Goal: Task Accomplishment & Management: Complete application form

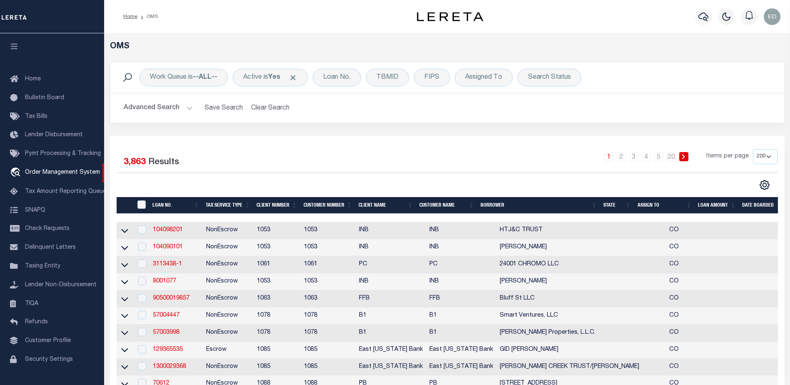
select select "200"
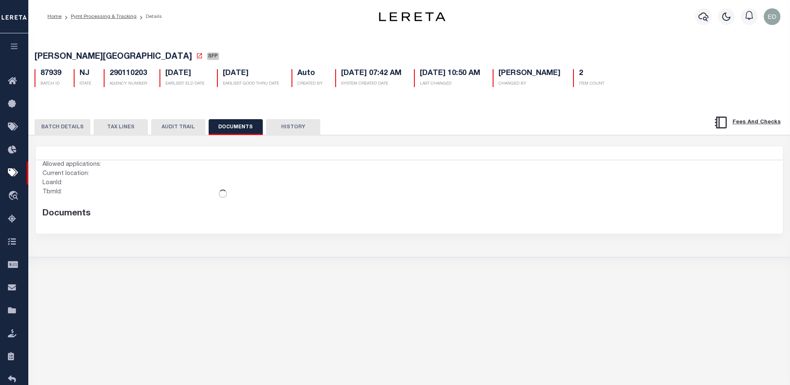
select select "SFP"
click at [71, 127] on button "BATCH DETAILS" at bounding box center [63, 127] width 56 height 16
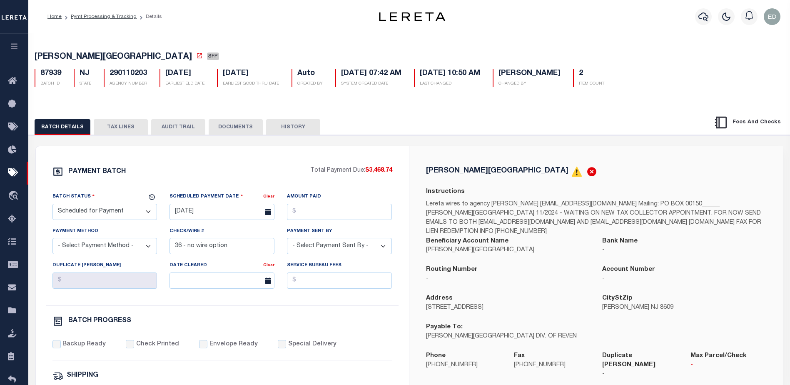
drag, startPoint x: 112, startPoint y: 16, endPoint x: 90, endPoint y: 29, distance: 25.7
click at [90, 29] on div "Home Pymt Processing & Tracking Details Profile" at bounding box center [409, 16] width 762 height 33
click at [244, 127] on button "DOCUMENTS" at bounding box center [236, 127] width 54 height 16
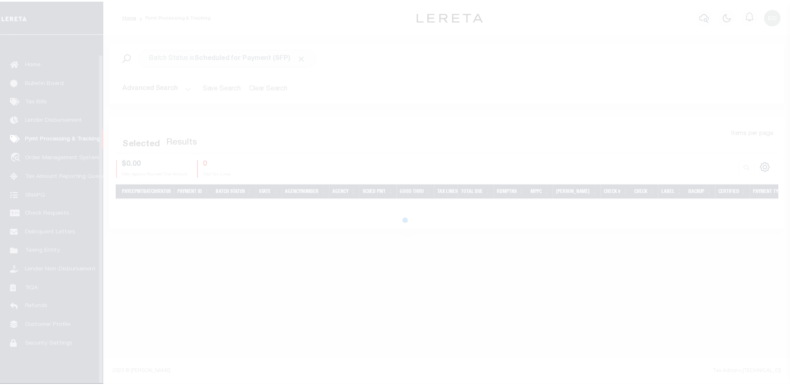
scroll to position [21, 0]
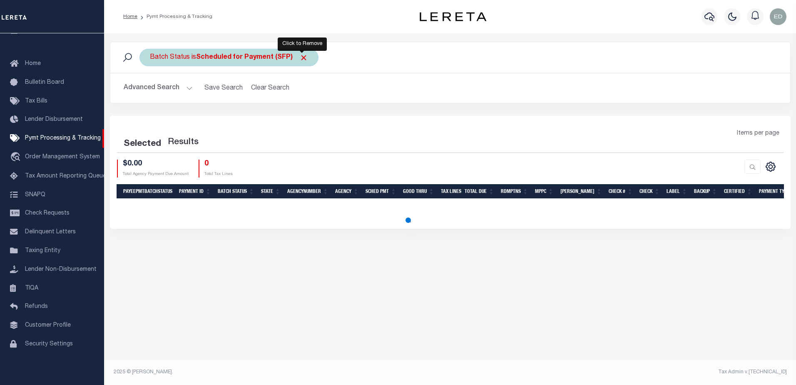
click at [301, 59] on span "Click to Remove" at bounding box center [303, 57] width 9 height 9
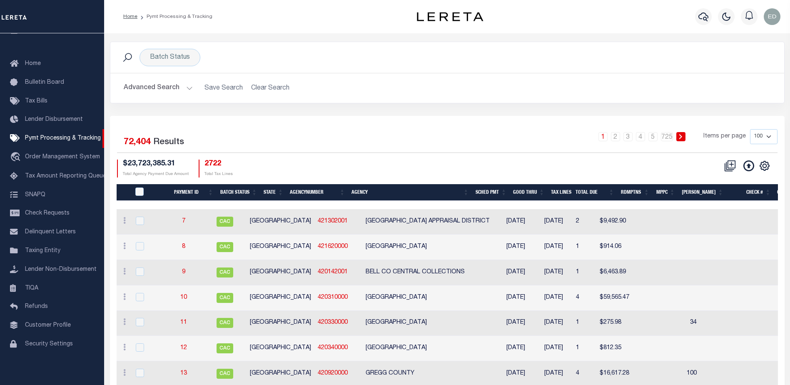
scroll to position [0, 0]
click at [185, 223] on link "7" at bounding box center [183, 221] width 3 height 6
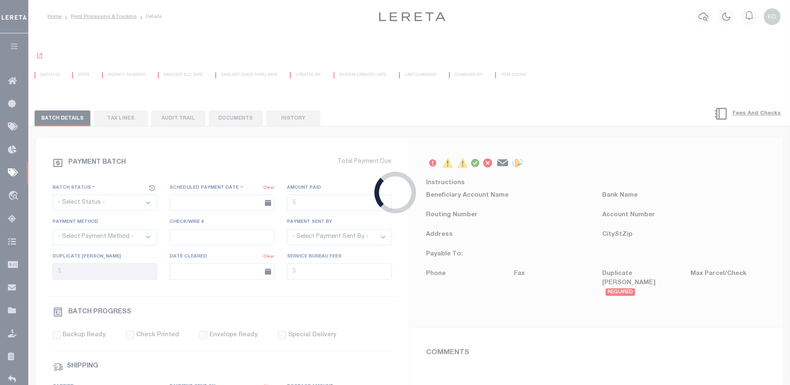
select select "CAC"
type input "10/27/2014"
type input "$9,492.9"
select select "CHK"
type input "5006"
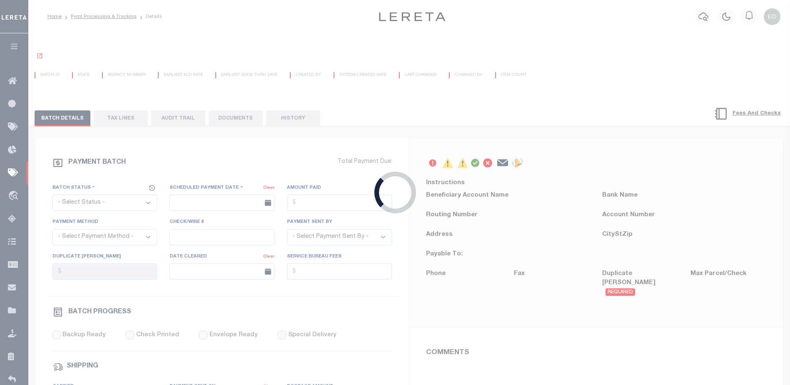
select select
select select "FDX"
type input "10/27/2014"
type input "771639700214"
type input "E.WOOLLS"
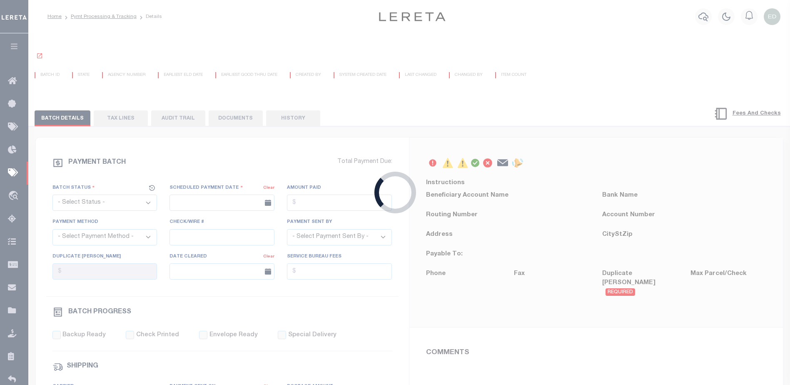
select select "PAP"
type input "10/28/2014"
radio input "true"
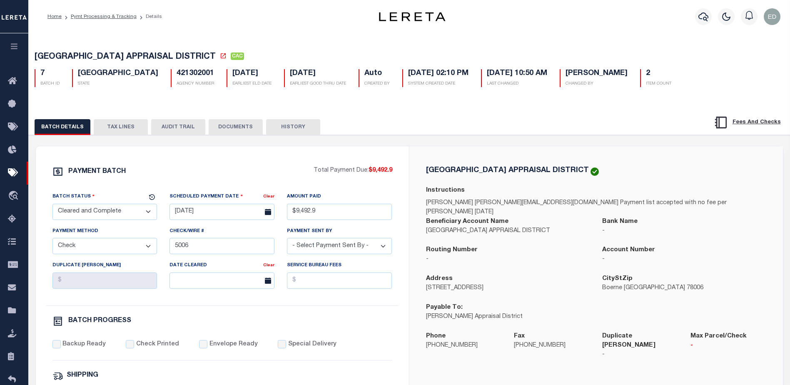
click at [118, 129] on button "TAX LINES" at bounding box center [121, 127] width 54 height 16
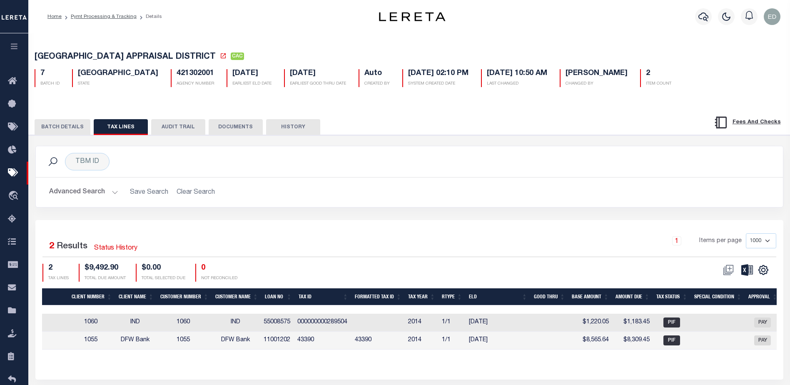
scroll to position [0, 440]
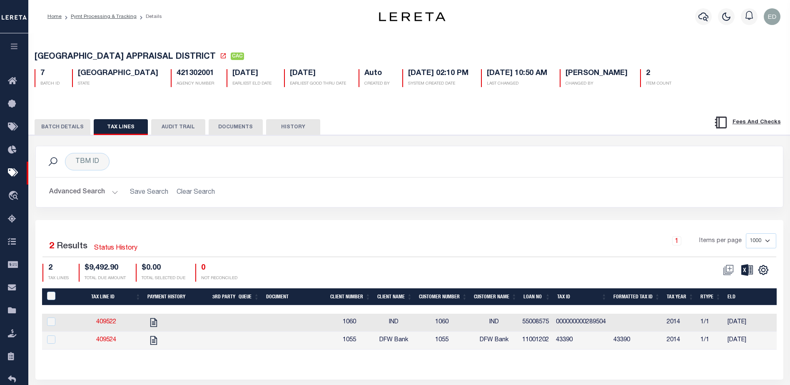
click at [230, 127] on button "DOCUMENTS" at bounding box center [236, 127] width 54 height 16
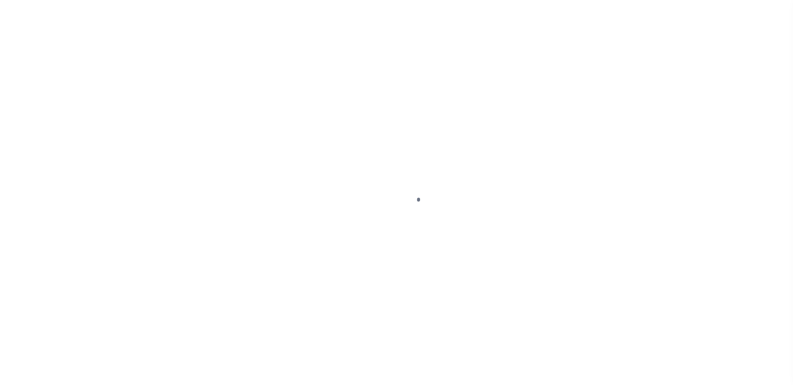
scroll to position [21, 0]
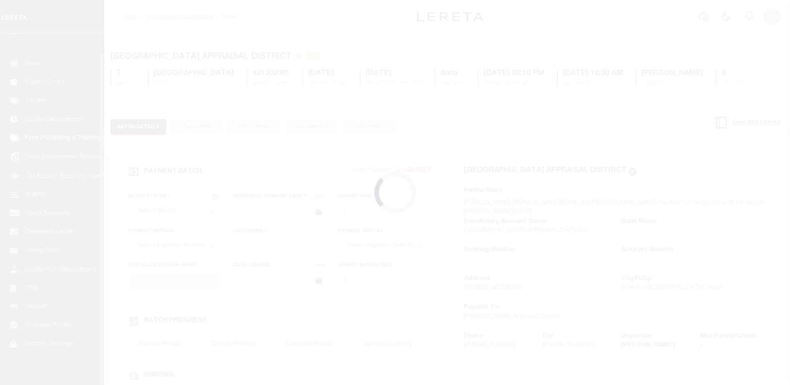
select select "CAC"
type input "[DATE]"
type input "$9,492.9"
select select "CHK"
type input "5006"
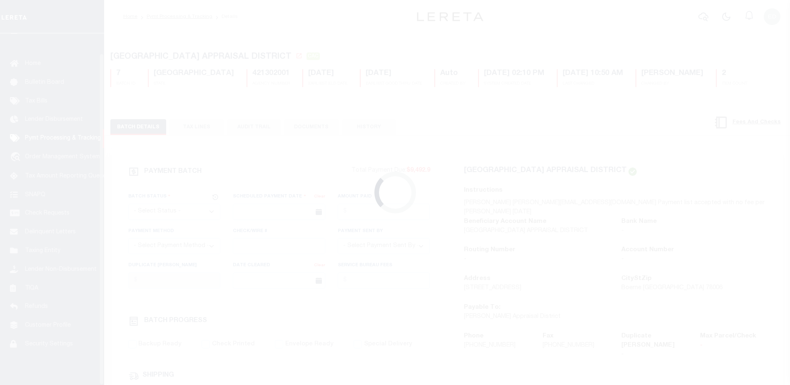
select select
select select "FDX"
type input "10/27/2014"
type input "771639700214"
type input "E.WOOLLS"
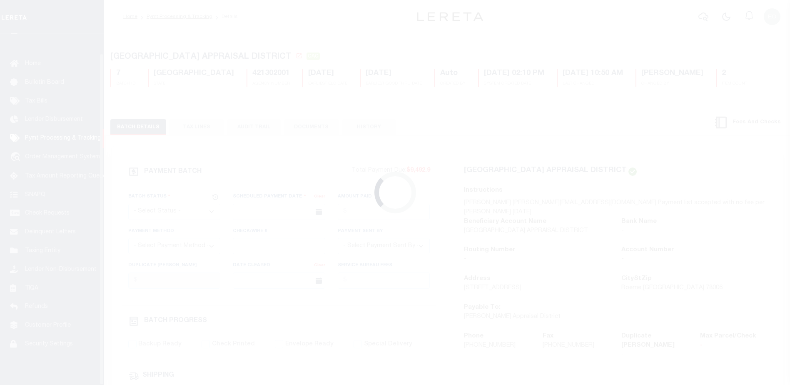
select select "PAP"
type input "10/28/2014"
radio input "true"
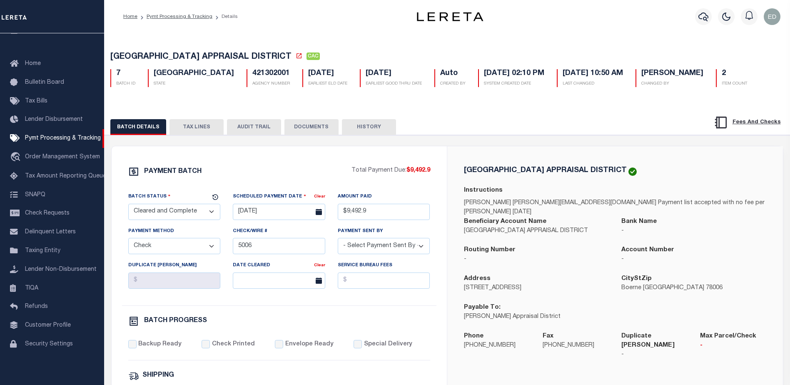
click at [321, 128] on button "DOCUMENTS" at bounding box center [311, 127] width 54 height 16
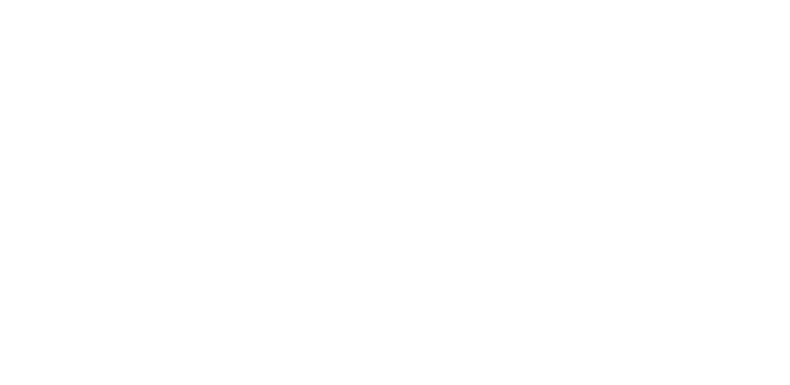
select select "CAC"
select select "CHK"
select select "FDX"
select select "PAP"
select select "CAC"
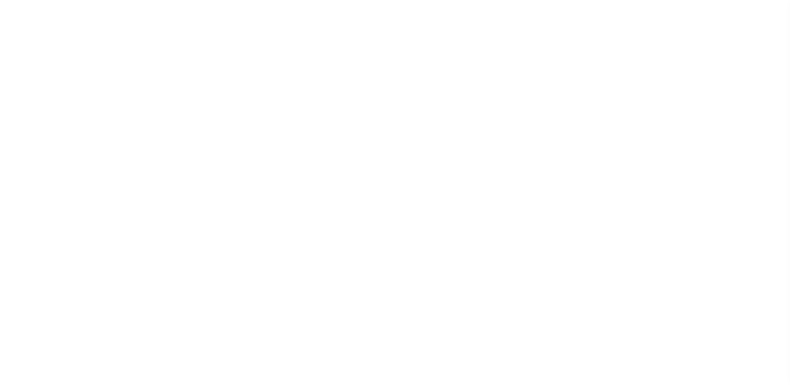
select select "CHK"
select select "FDX"
select select "PAP"
select select "CAC"
type input "10/27/2014"
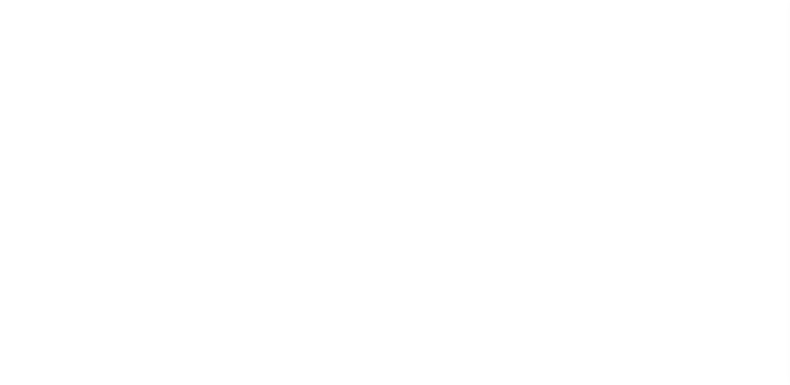
type input "$9,492.9"
select select "CHK"
type input "5006"
select select
select select "FDX"
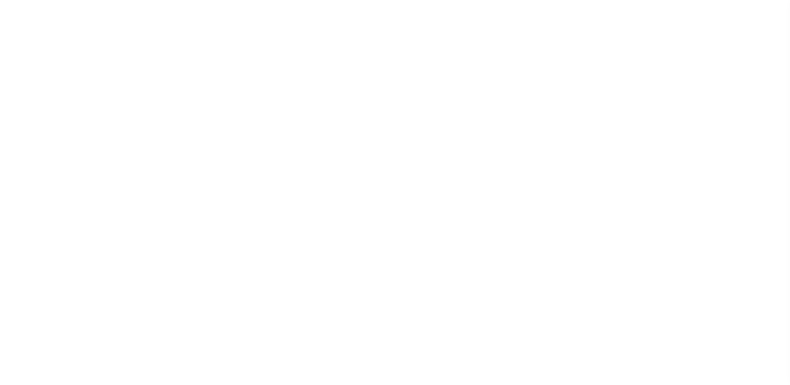
type input "10/27/2014"
type input "771639700214"
type input "E.WOOLLS"
select select "PAP"
type input "10/28/2014"
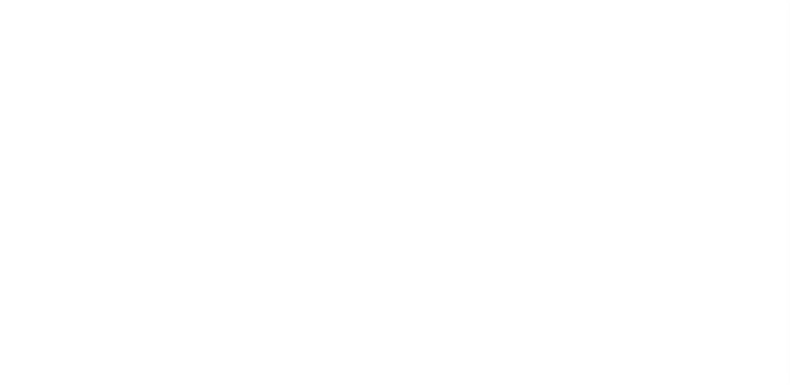
radio input "true"
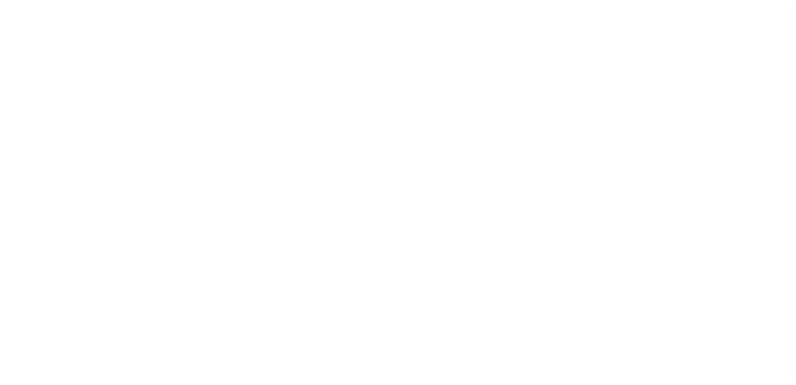
scroll to position [21, 0]
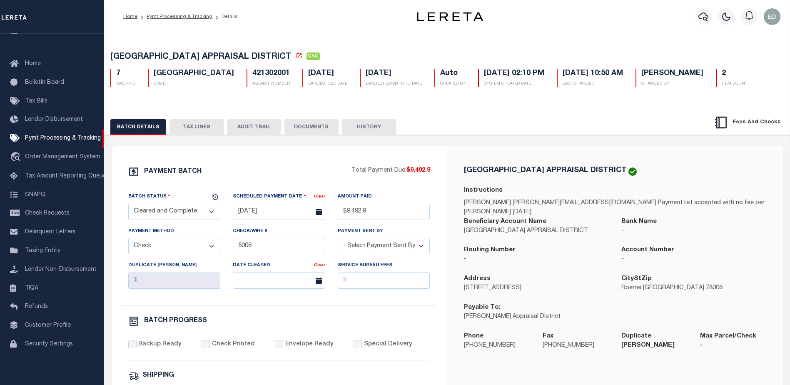
click at [305, 129] on button "DOCUMENTS" at bounding box center [311, 127] width 54 height 16
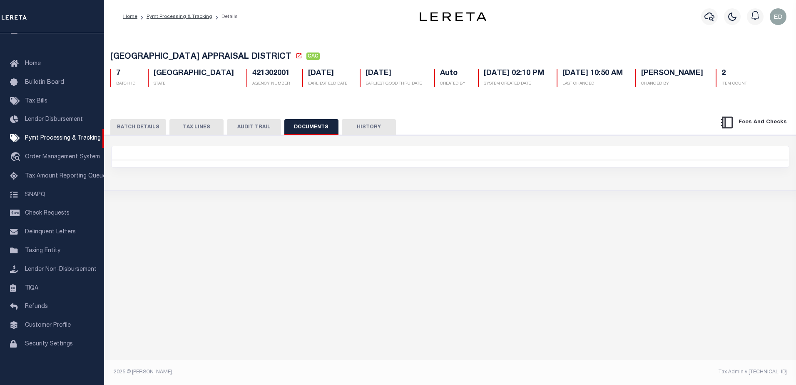
click at [302, 127] on button "DOCUMENTS" at bounding box center [311, 127] width 54 height 16
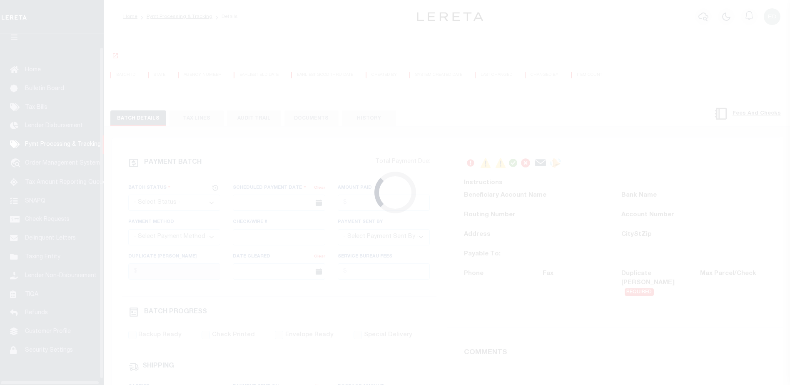
select select "SFP"
type input "[DATE]"
type input "36 - no wire option"
type input "[PERSON_NAME]"
radio input "true"
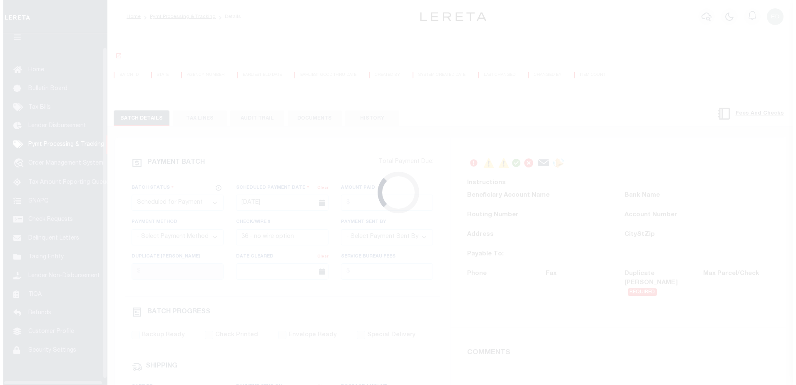
scroll to position [21, 0]
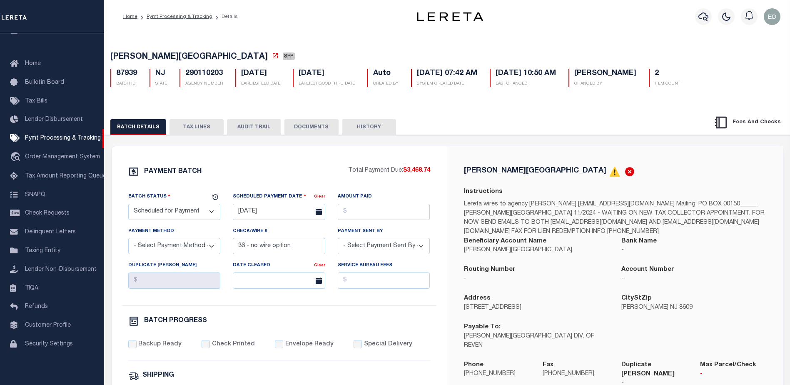
click at [305, 129] on button "DOCUMENTS" at bounding box center [311, 127] width 54 height 16
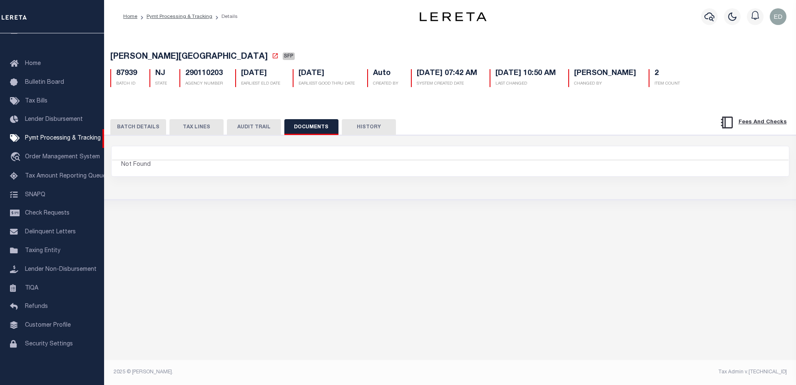
click at [305, 129] on button "DOCUMENTS" at bounding box center [311, 127] width 54 height 16
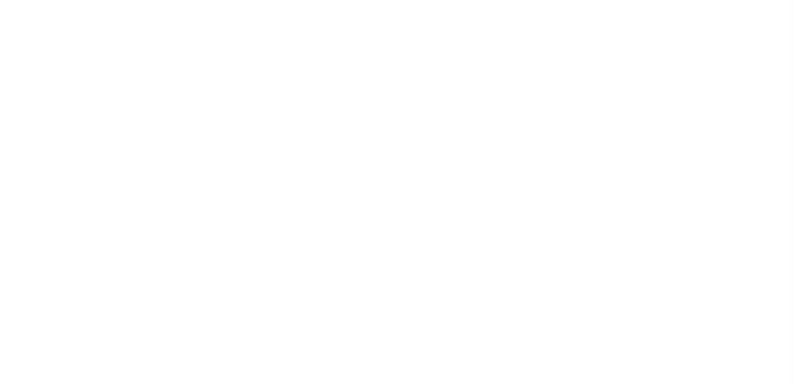
scroll to position [21, 0]
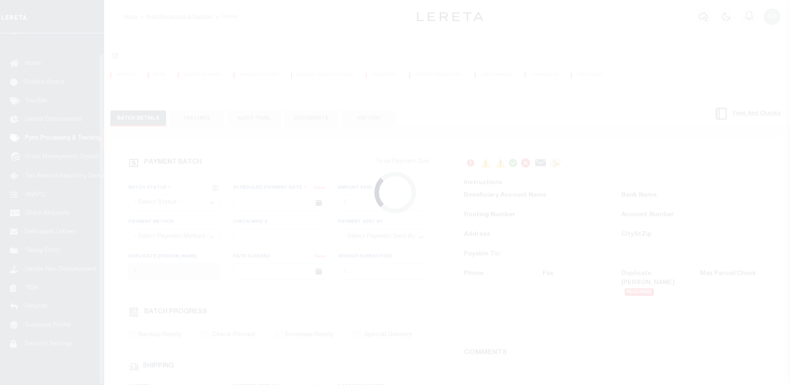
select select "SFP"
type input "[DATE]"
type input "36 - no wire option"
type input "[PERSON_NAME]"
radio input "true"
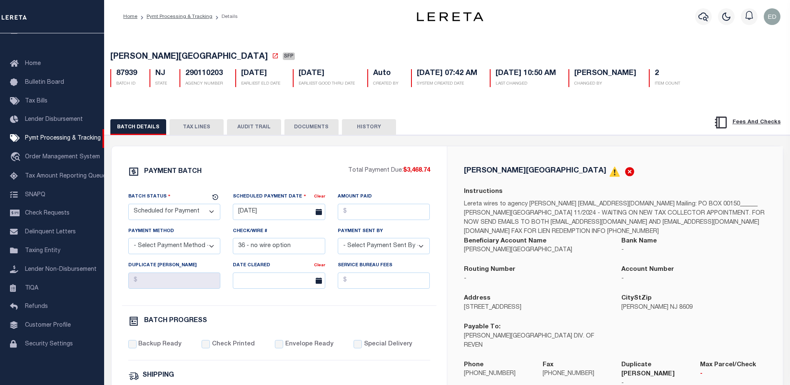
click at [304, 129] on button "DOCUMENTS" at bounding box center [311, 127] width 54 height 16
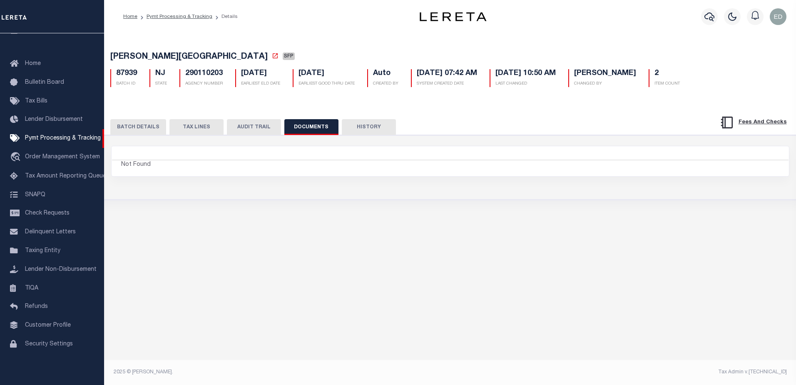
click at [255, 176] on div "Not Found" at bounding box center [450, 161] width 677 height 30
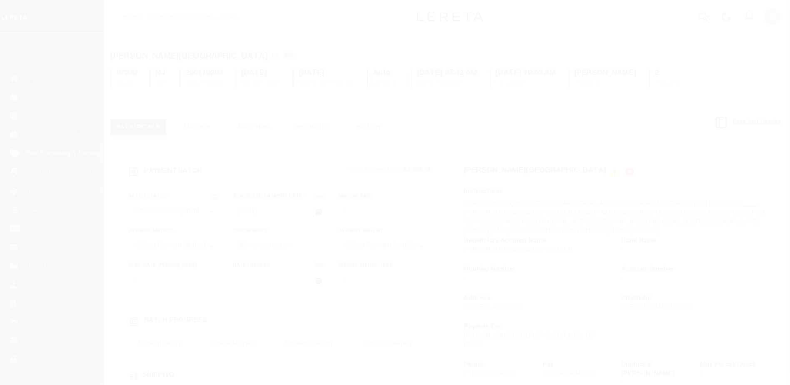
select select "SFP"
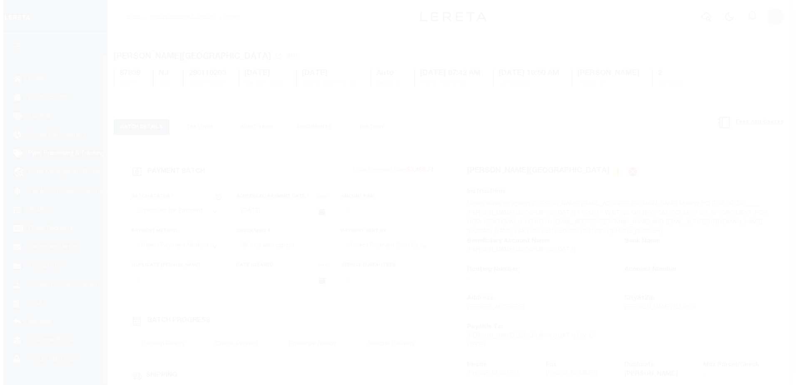
scroll to position [21, 0]
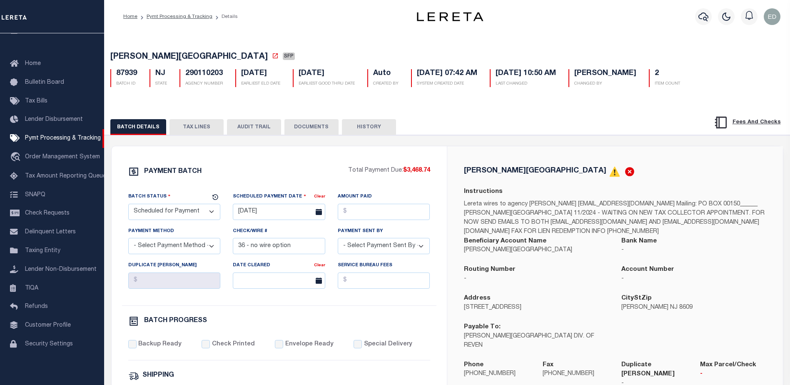
click at [304, 127] on button "DOCUMENTS" at bounding box center [311, 127] width 54 height 16
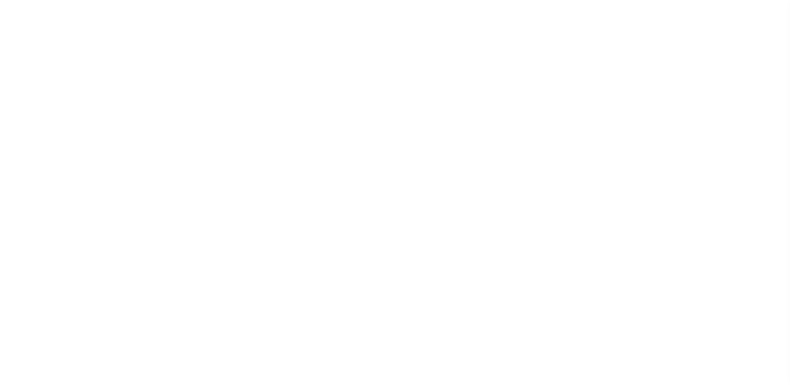
select select "SFP"
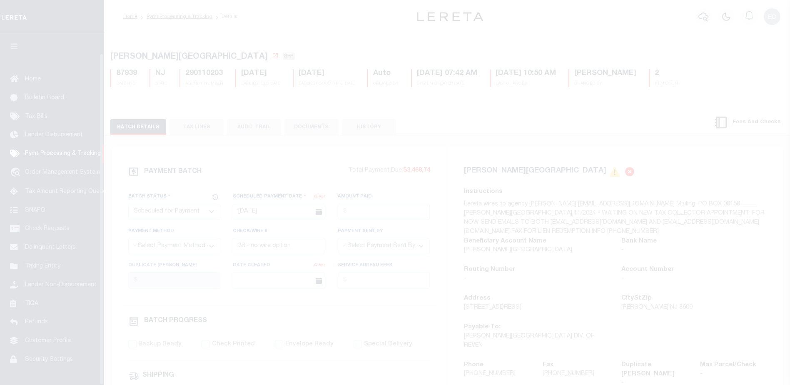
select select "SFP"
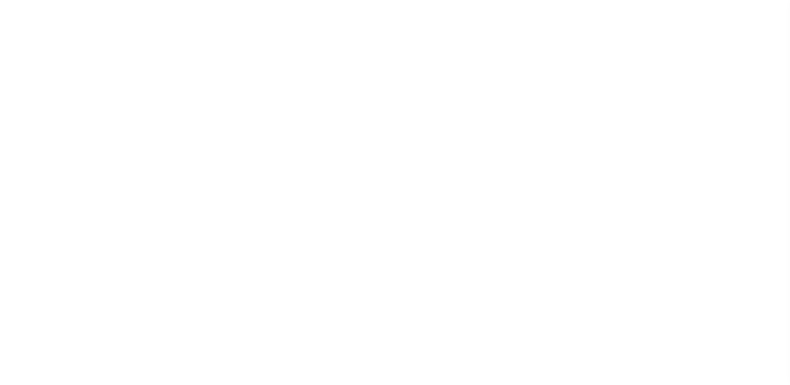
select select "SFP"
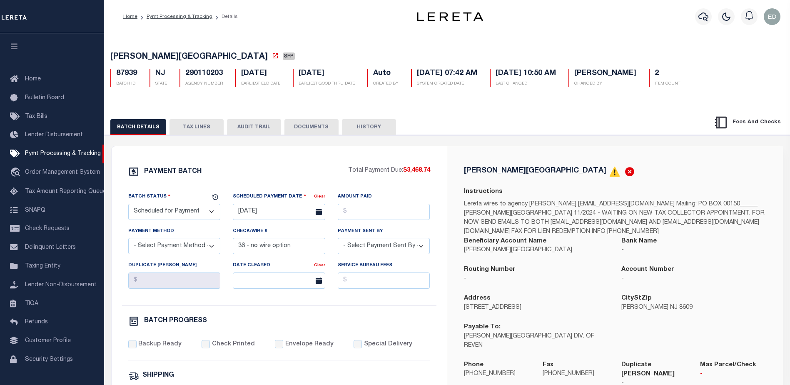
scroll to position [21, 0]
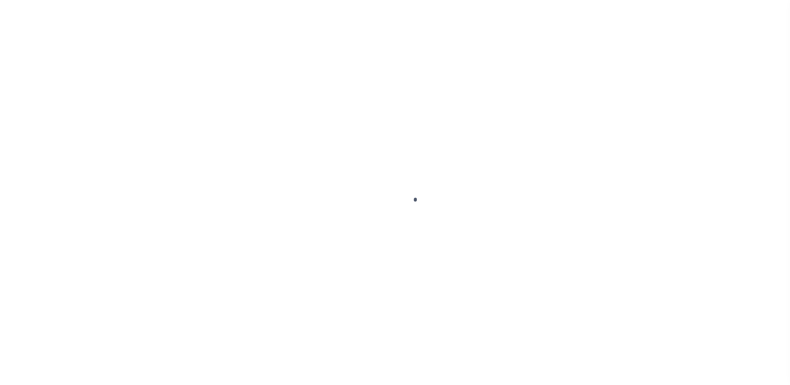
select select "SFP"
type input "[DATE]"
type input "36 - no wire option"
type input "[PERSON_NAME]"
radio input "true"
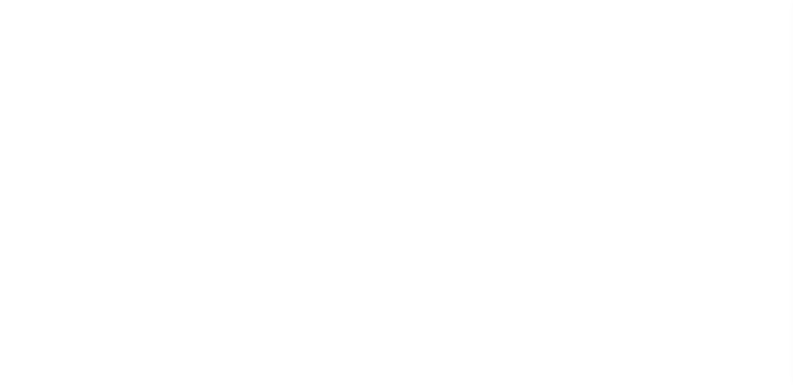
scroll to position [21, 0]
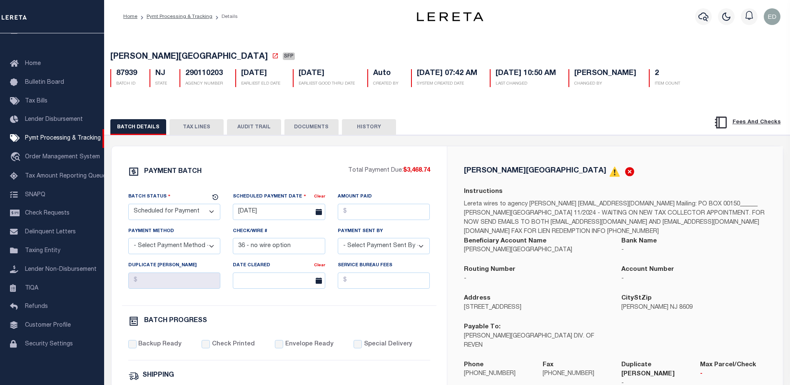
click at [315, 126] on button "DOCUMENTS" at bounding box center [311, 127] width 54 height 16
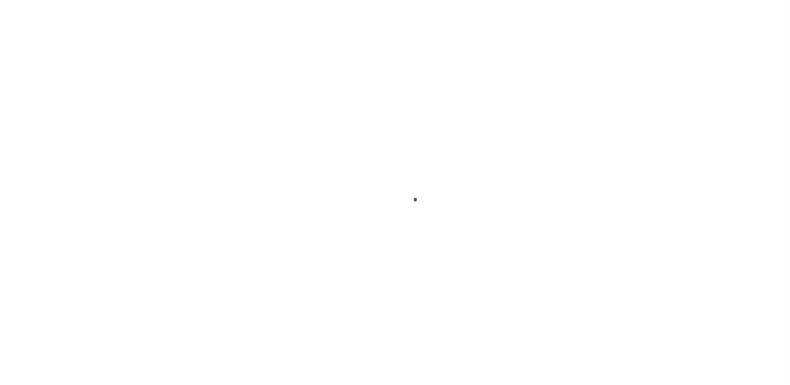
select select "SFP"
type input "[DATE]"
type input "36 - no wire option"
type input "[PERSON_NAME]"
radio input "true"
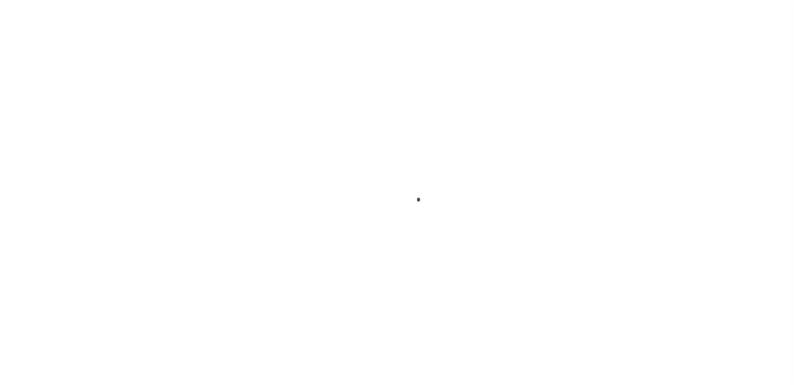
scroll to position [15, 0]
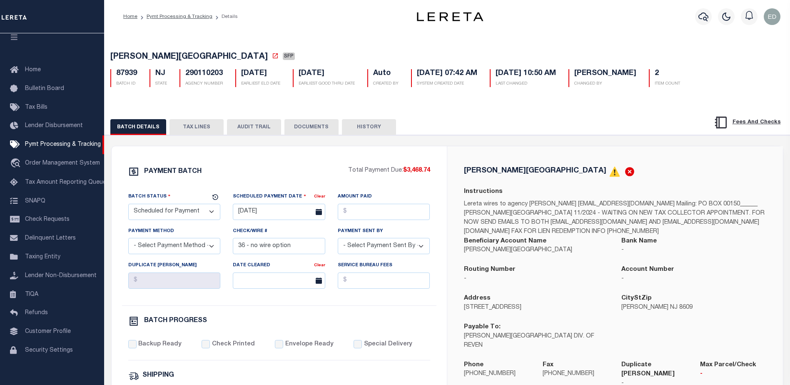
click at [304, 127] on button "DOCUMENTS" at bounding box center [311, 127] width 54 height 16
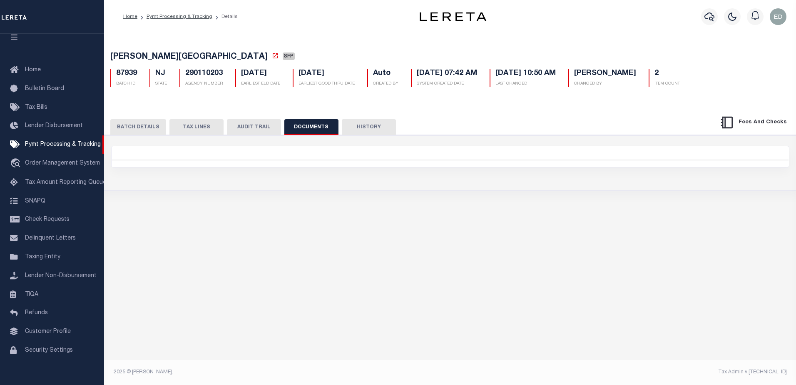
drag, startPoint x: 292, startPoint y: 206, endPoint x: 297, endPoint y: 207, distance: 4.7
click at [293, 207] on div "HAMILTON TOWNSHIP SFP 87939 BATCH ID NJ STATE 290110203 2" at bounding box center [450, 124] width 692 height 183
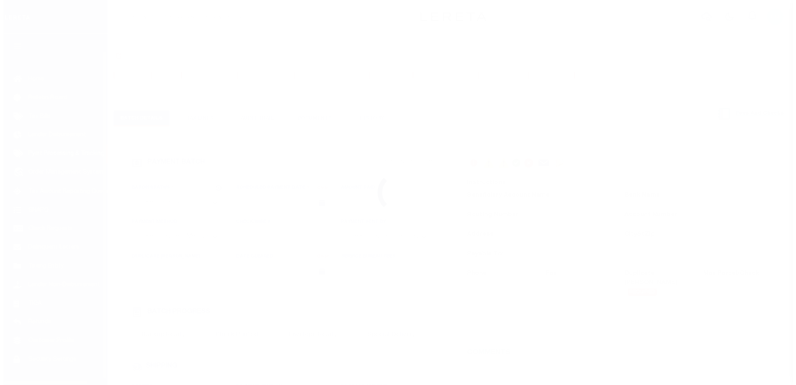
scroll to position [21, 0]
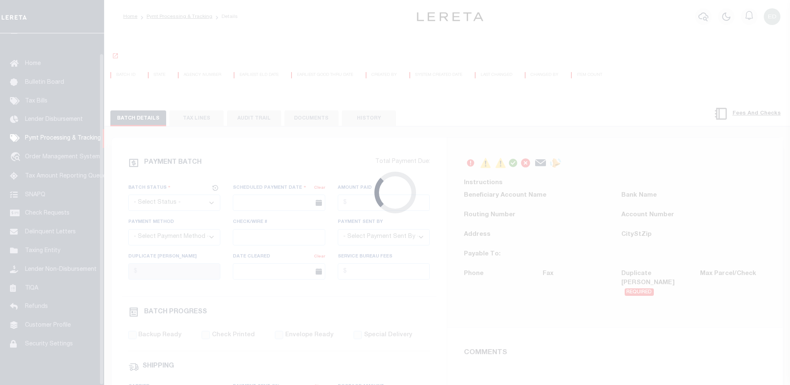
select select "SFP"
type input "[DATE]"
type input "36 - no wire option"
type input "[PERSON_NAME]"
radio input "true"
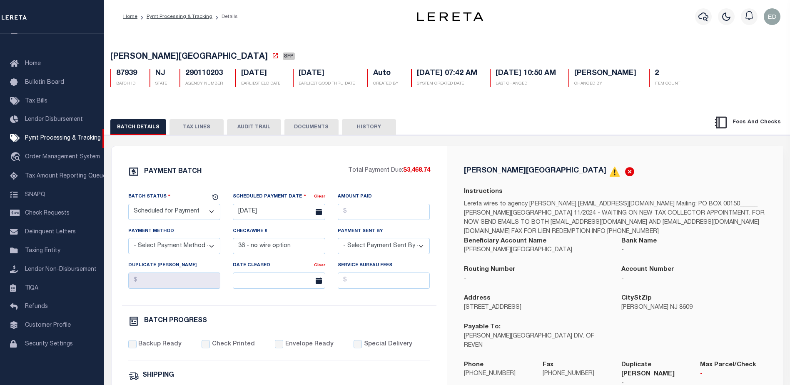
click at [306, 129] on button "DOCUMENTS" at bounding box center [311, 127] width 54 height 16
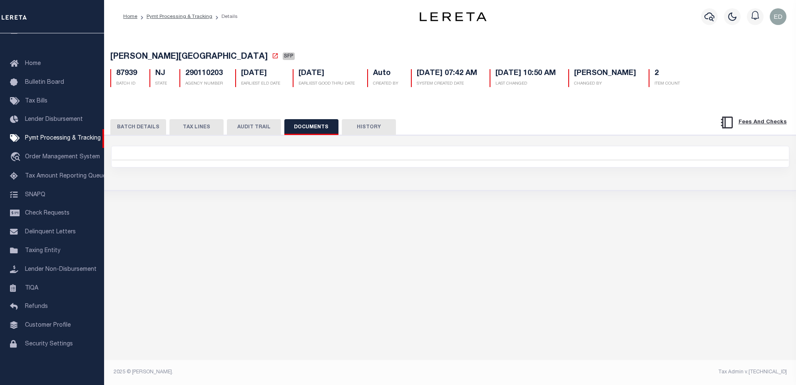
click at [306, 129] on button "DOCUMENTS" at bounding box center [311, 127] width 54 height 16
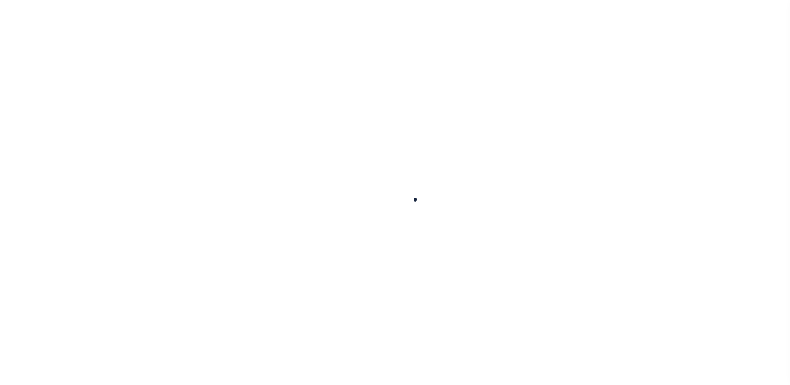
select select "SFP"
type input "[DATE]"
type input "36 - no wire option"
type input "[PERSON_NAME]"
radio input "true"
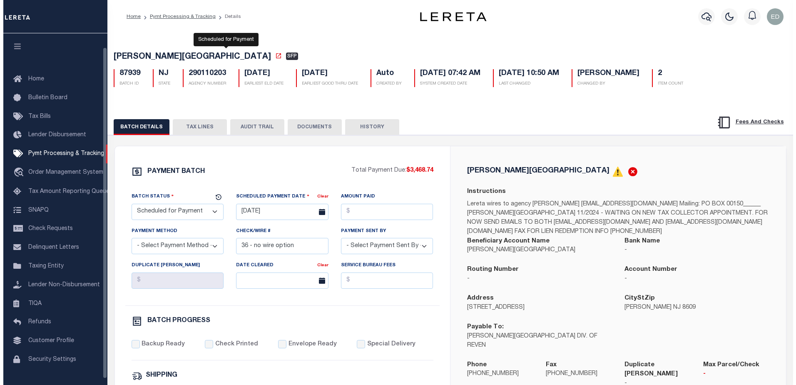
scroll to position [15, 0]
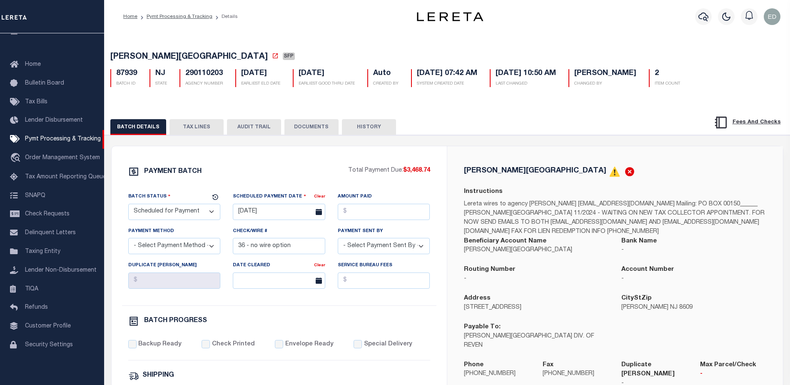
click at [309, 125] on button "DOCUMENTS" at bounding box center [311, 127] width 54 height 16
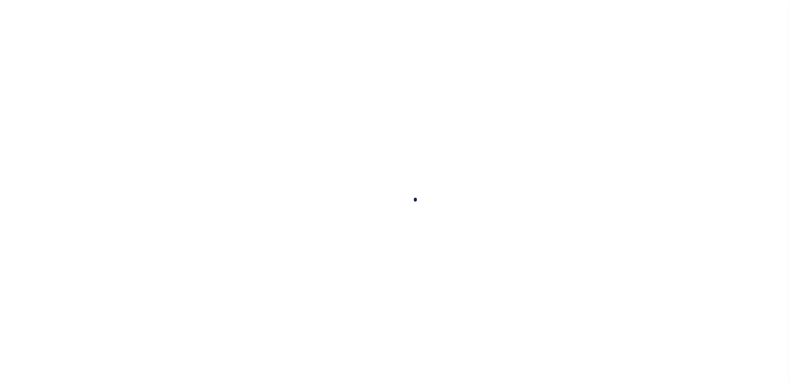
select select "SFP"
type input "[DATE]"
type input "36 - no wire option"
type input "[PERSON_NAME]"
radio input "true"
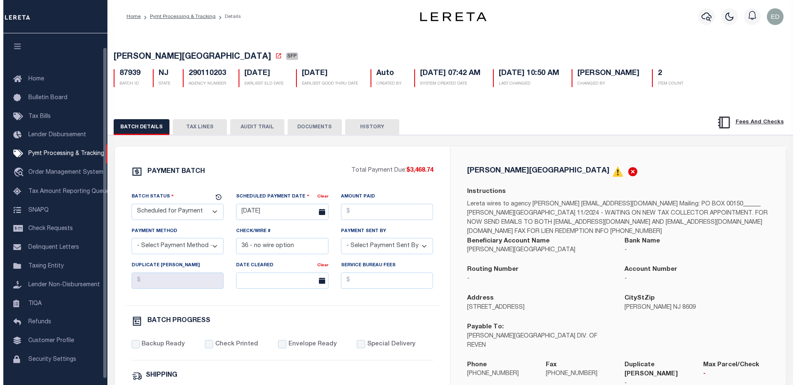
scroll to position [15, 0]
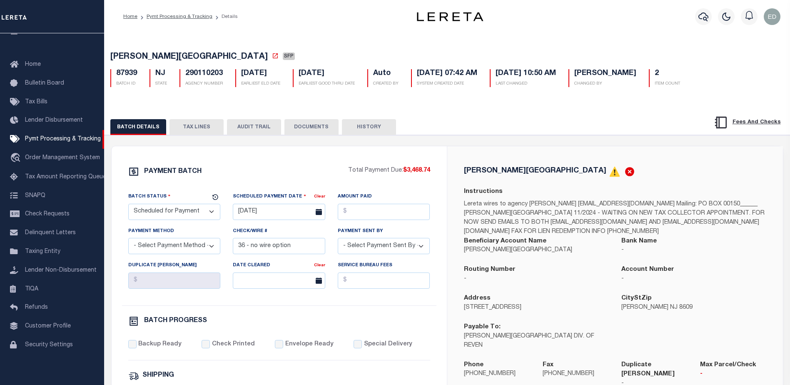
click at [306, 131] on button "DOCUMENTS" at bounding box center [311, 127] width 54 height 16
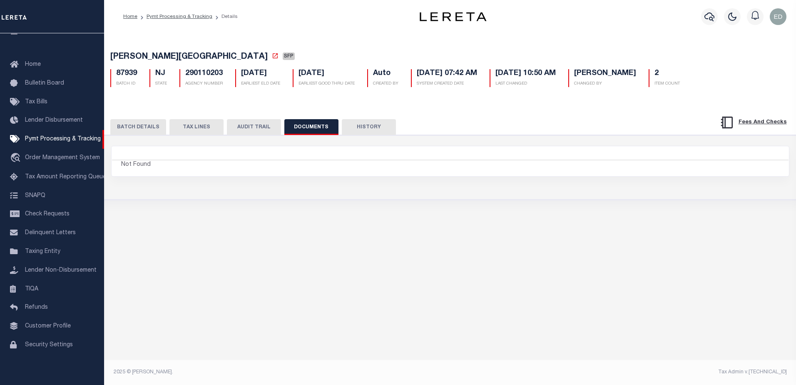
click at [339, 262] on div "HAMILTON TOWNSHIP SFP 87939 BATCH ID NJ STATE 290110203 Auto 2" at bounding box center [450, 206] width 692 height 346
click at [203, 125] on button "TAX LINES" at bounding box center [196, 127] width 54 height 16
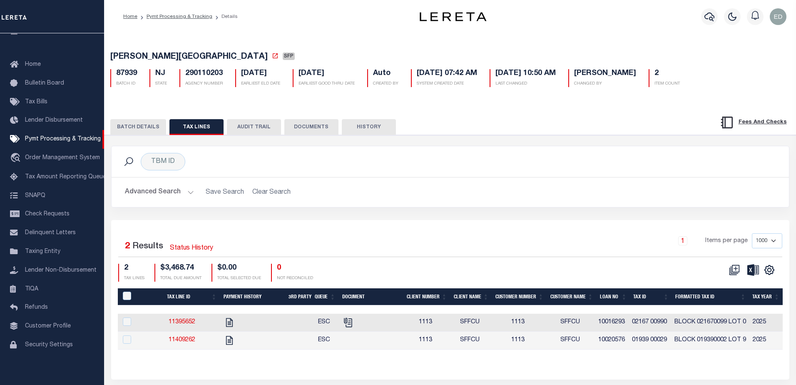
click at [314, 132] on button "DOCUMENTS" at bounding box center [311, 127] width 54 height 16
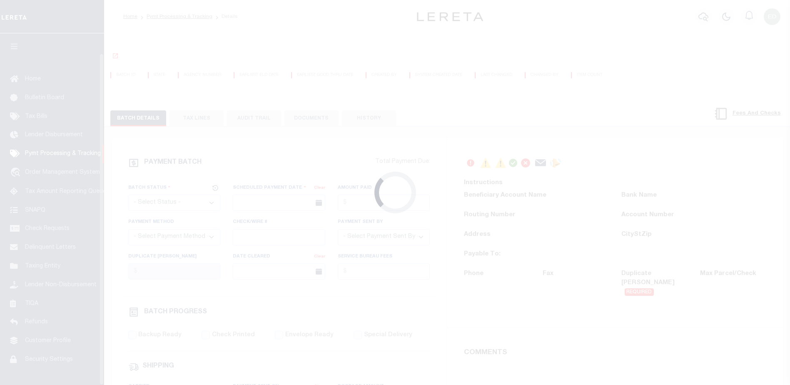
select select "SFP"
type input "[DATE]"
type input "36 - no wire option"
type input "[PERSON_NAME]"
radio input "true"
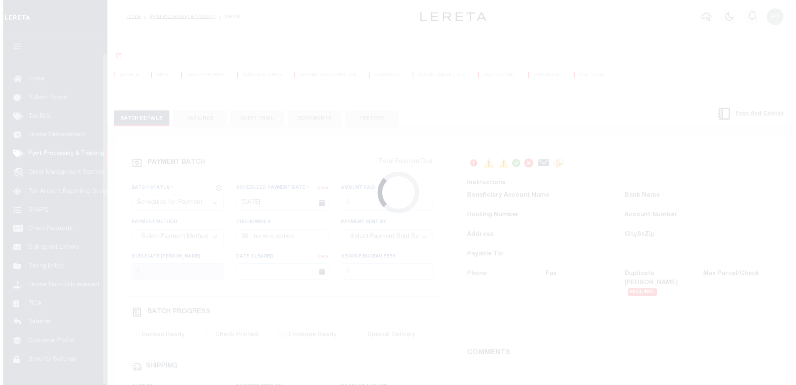
scroll to position [21, 0]
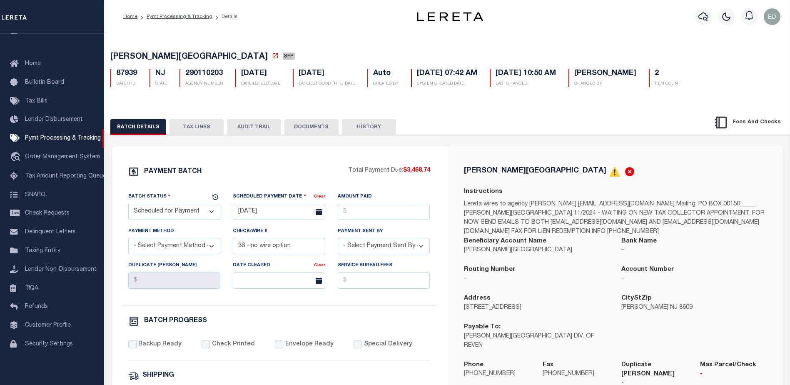
click at [301, 131] on button "DOCUMENTS" at bounding box center [311, 127] width 54 height 16
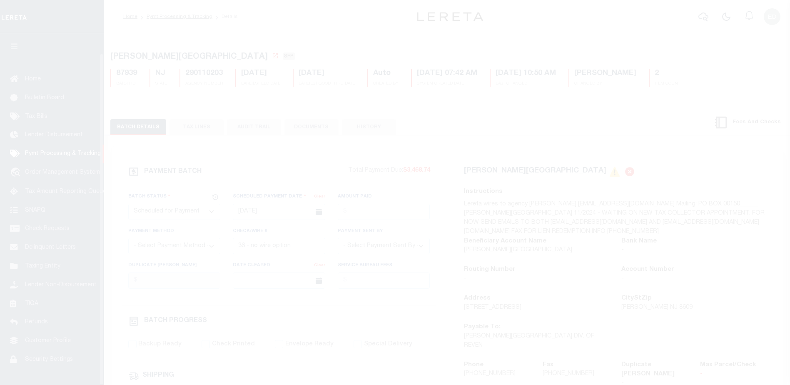
select select "SFP"
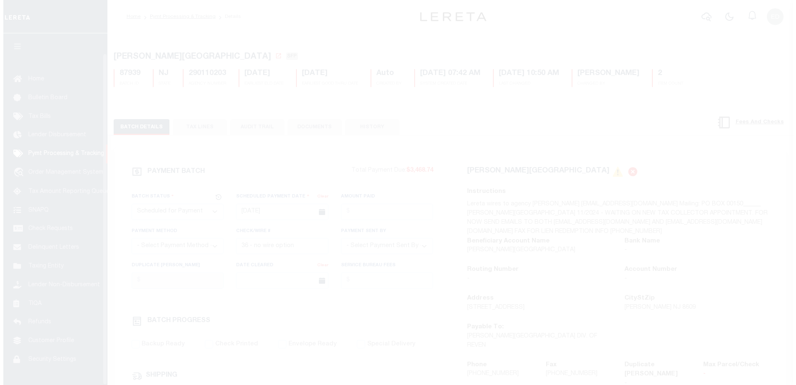
scroll to position [21, 0]
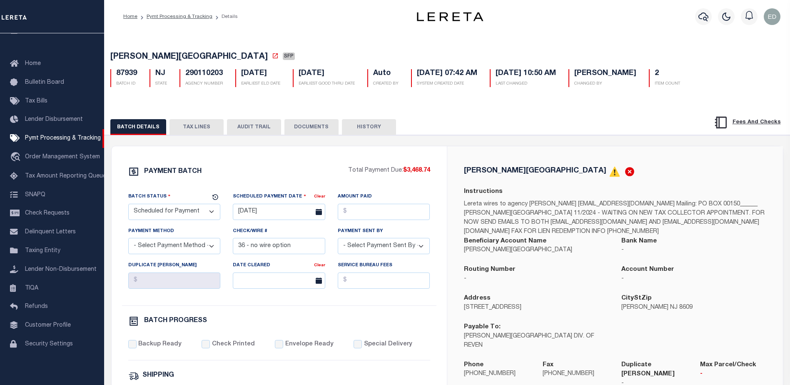
click at [306, 130] on button "DOCUMENTS" at bounding box center [311, 127] width 54 height 16
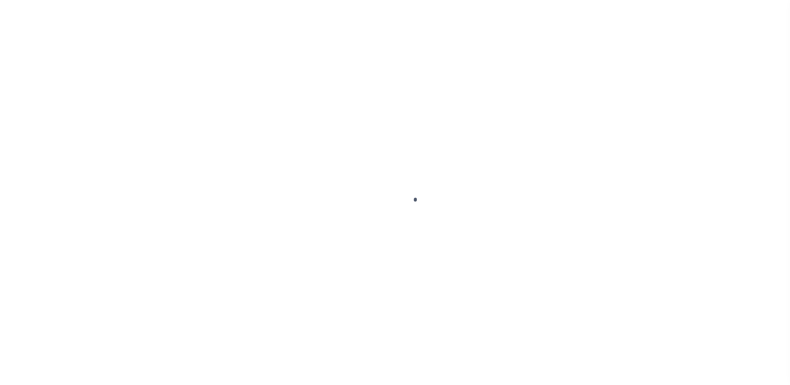
select select "SFP"
type input "[DATE]"
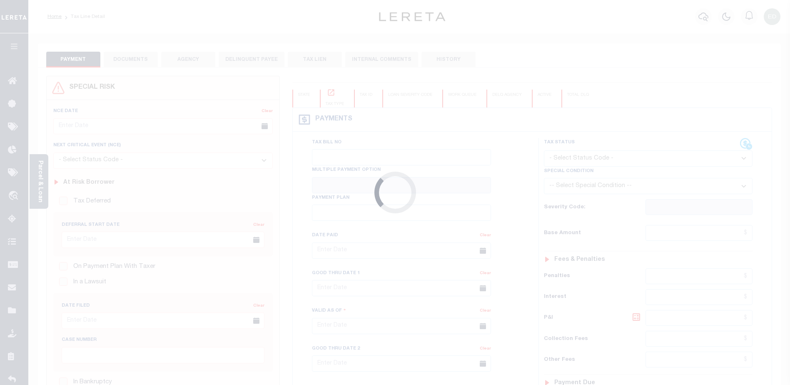
type input "[DATE]"
type input "$1,989.57"
type input "$1,918.27"
type input "$71.46"
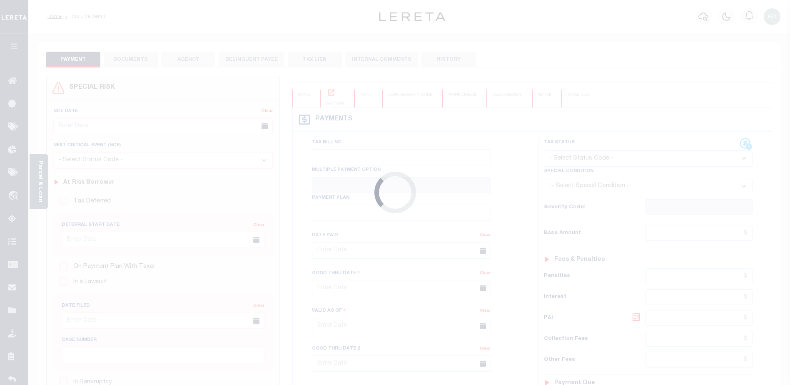
type input "$71.46"
select select "UNP"
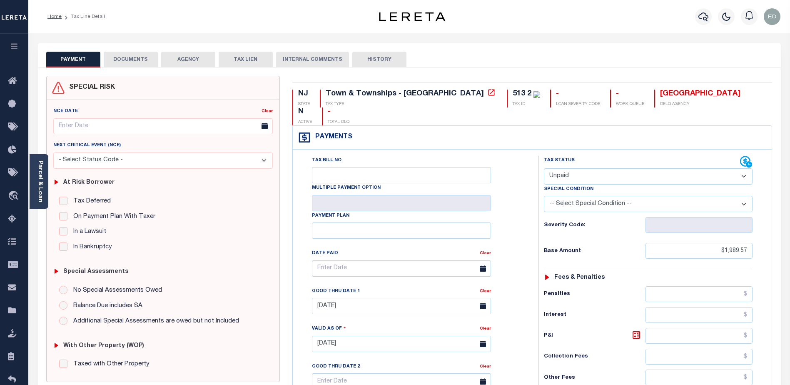
click at [125, 59] on button "DOCUMENTS" at bounding box center [131, 60] width 54 height 16
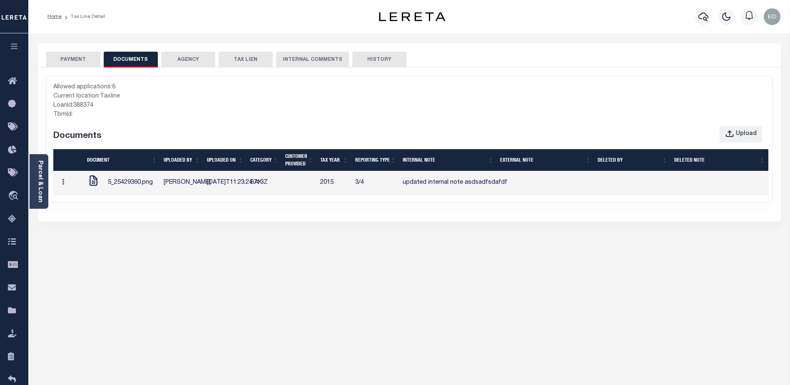
click at [140, 191] on div "5_25429360.png" at bounding box center [122, 182] width 70 height 17
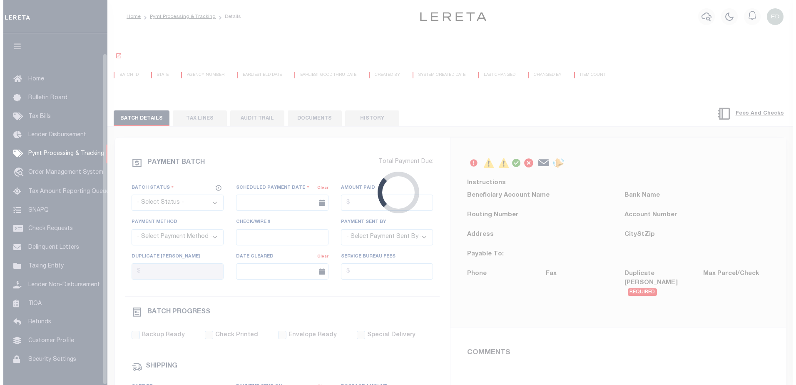
scroll to position [21, 0]
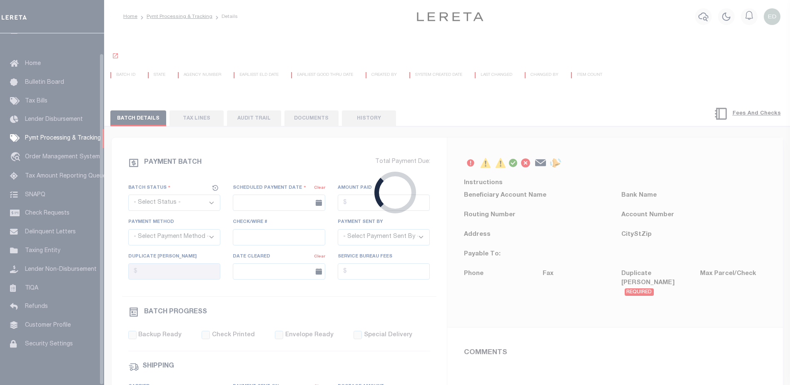
select select "SFP"
type input "08/20/2025"
type input "36 - no wire option"
type input "Andres"
radio input "true"
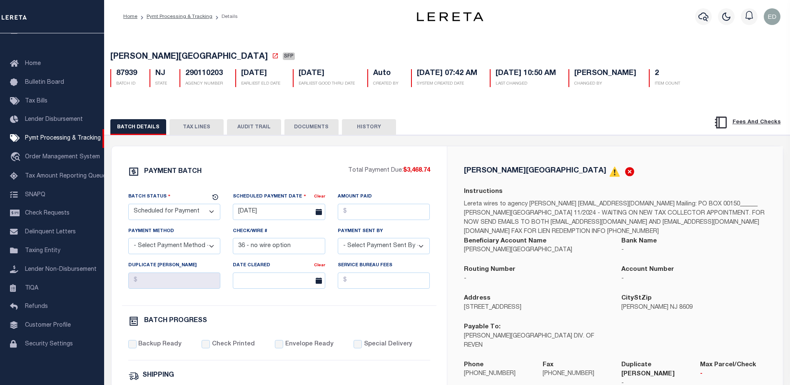
click at [300, 128] on button "DOCUMENTS" at bounding box center [311, 127] width 54 height 16
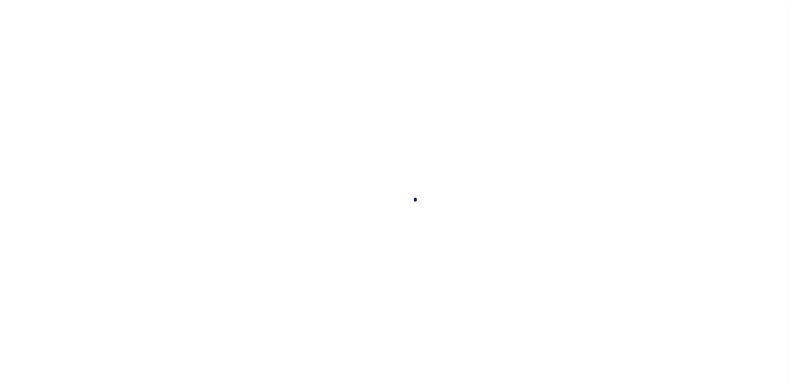
scroll to position [21, 0]
select select "SFP"
type input "08/20/2025"
type input "36 - no wire option"
type input "Andres"
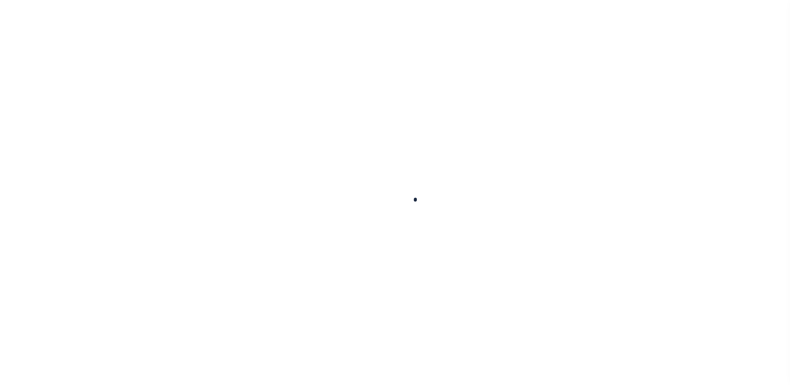
radio input "true"
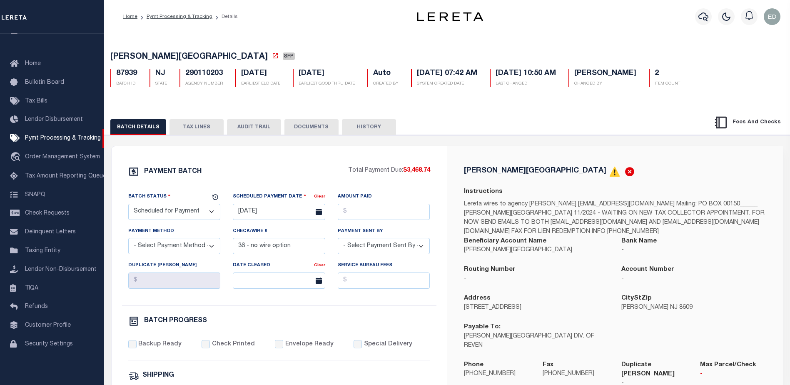
click at [300, 132] on button "DOCUMENTS" at bounding box center [311, 127] width 54 height 16
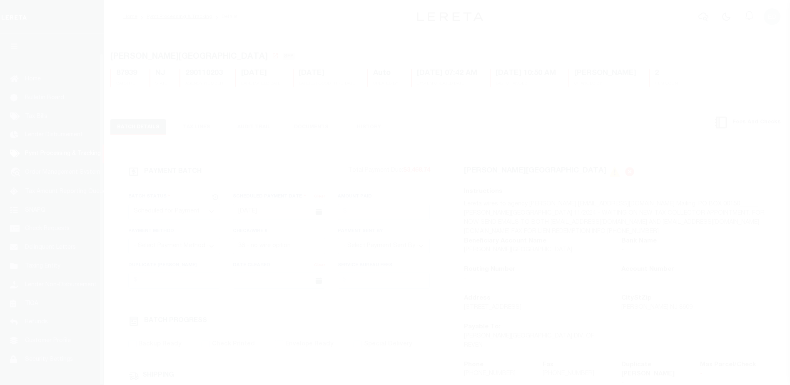
select select "SFP"
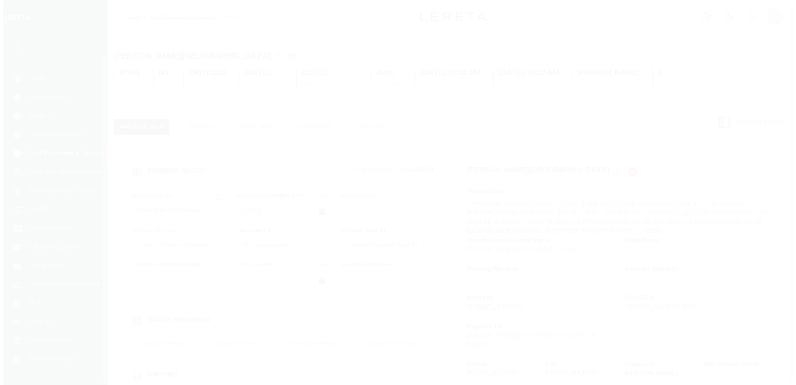
scroll to position [21, 0]
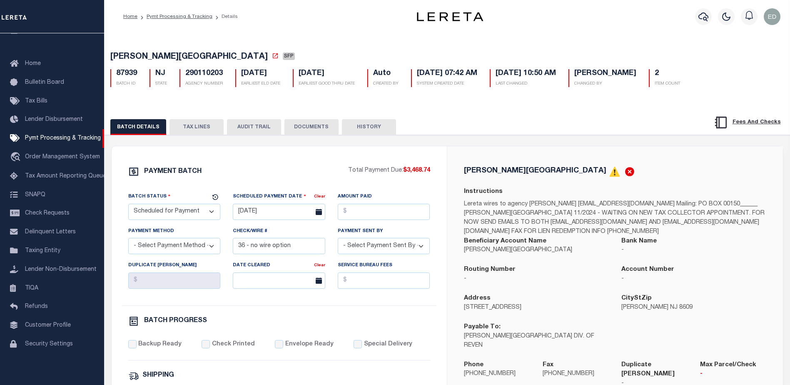
click at [296, 127] on button "DOCUMENTS" at bounding box center [311, 127] width 54 height 16
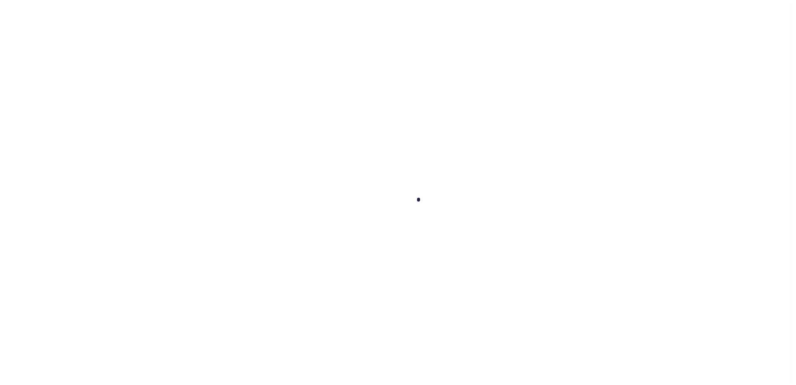
scroll to position [21, 0]
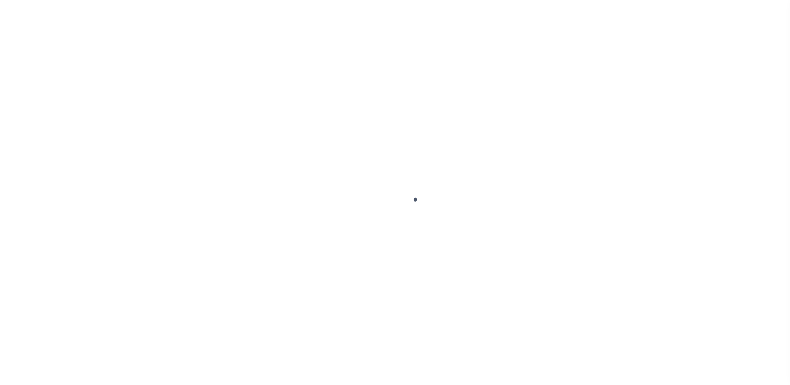
select select "SFP"
type input "[DATE]"
type input "36 - no wire option"
type input "[PERSON_NAME]"
radio input "true"
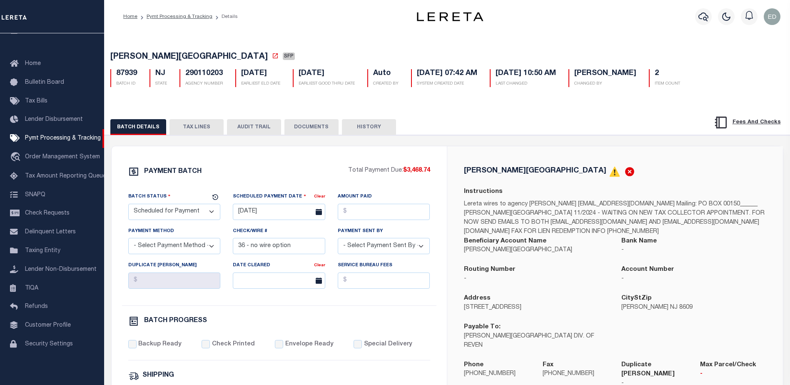
click at [310, 125] on button "DOCUMENTS" at bounding box center [311, 127] width 54 height 16
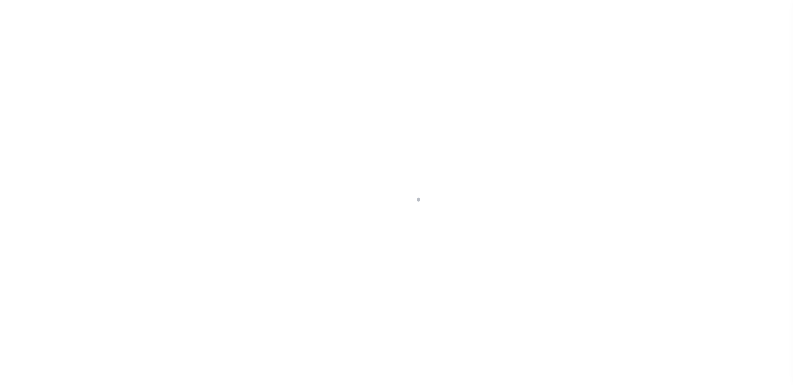
scroll to position [21, 0]
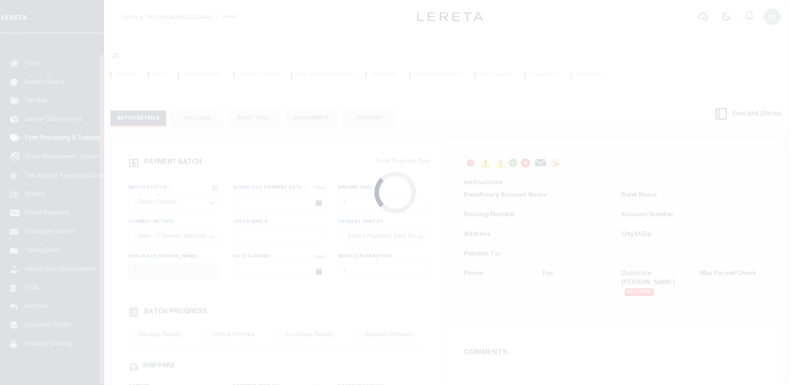
select select "SFP"
type input "[DATE]"
type input "36 - no wire option"
type input "[PERSON_NAME]"
radio input "true"
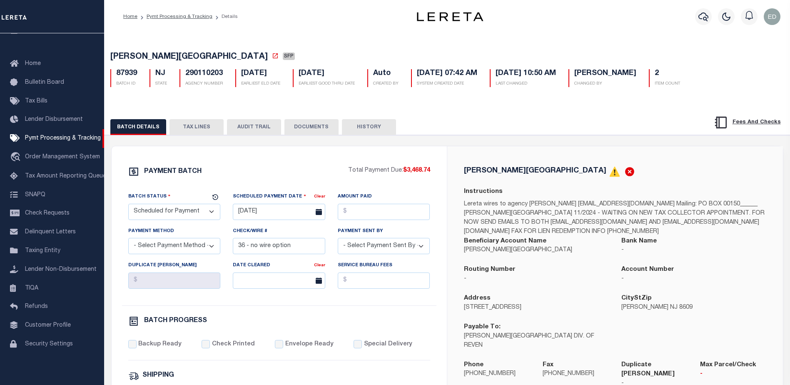
click at [314, 131] on button "DOCUMENTS" at bounding box center [311, 127] width 54 height 16
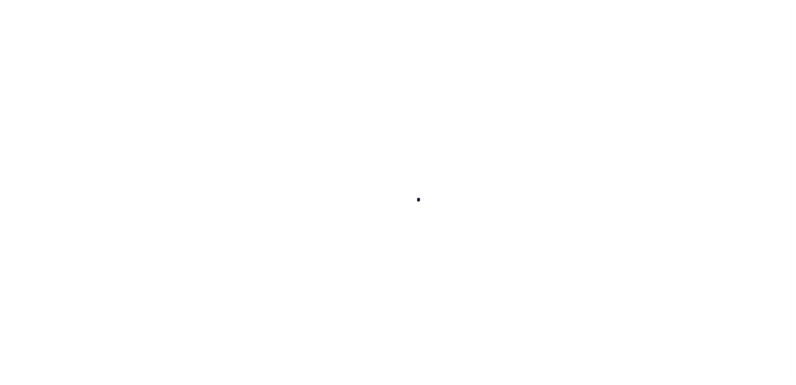
scroll to position [21, 0]
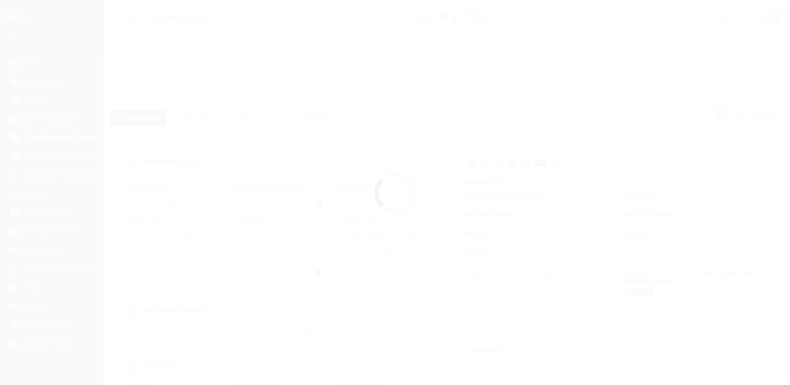
select select "SFP"
type input "[DATE]"
type input "36 - no wire option"
type input "[PERSON_NAME]"
radio input "true"
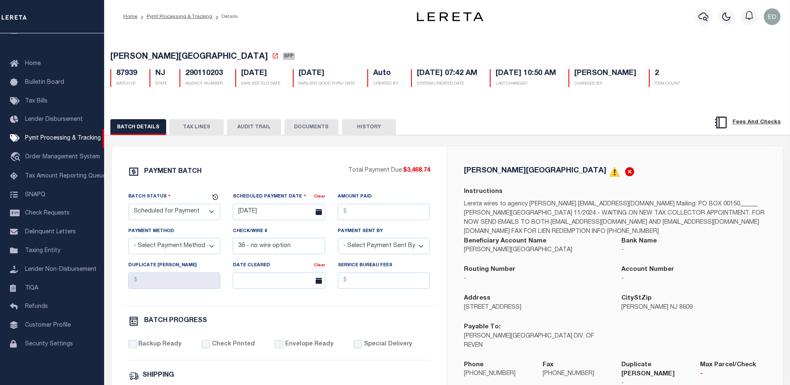
click at [307, 129] on button "DOCUMENTS" at bounding box center [311, 127] width 54 height 16
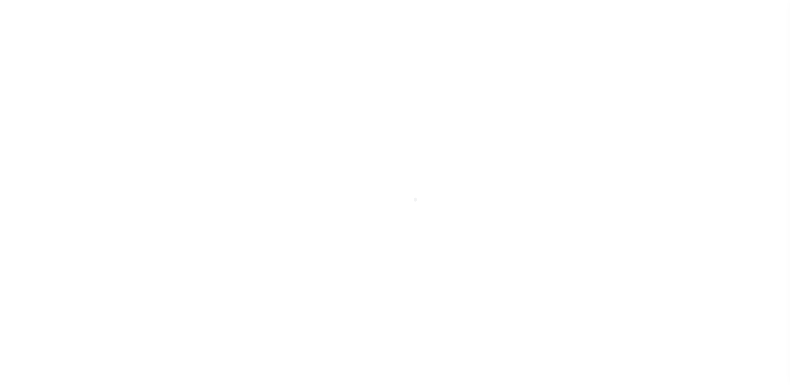
scroll to position [21, 0]
select select "SFP"
type input "[DATE]"
type input "36 - no wire option"
type input "[PERSON_NAME]"
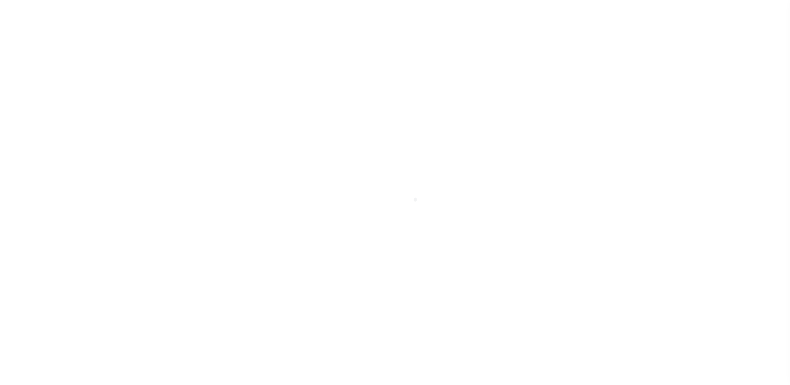
radio input "true"
select select "SFP"
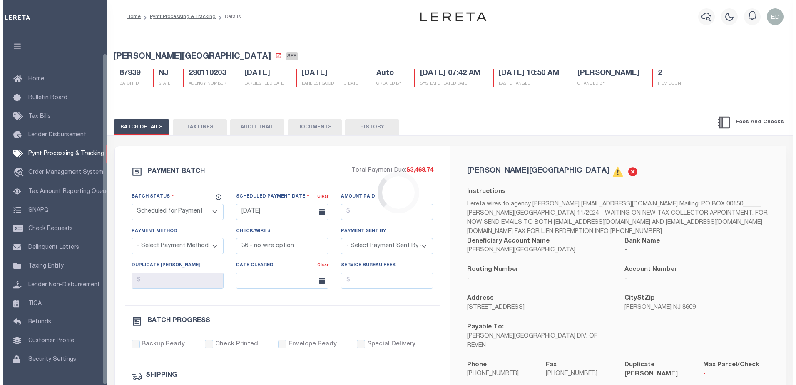
scroll to position [21, 0]
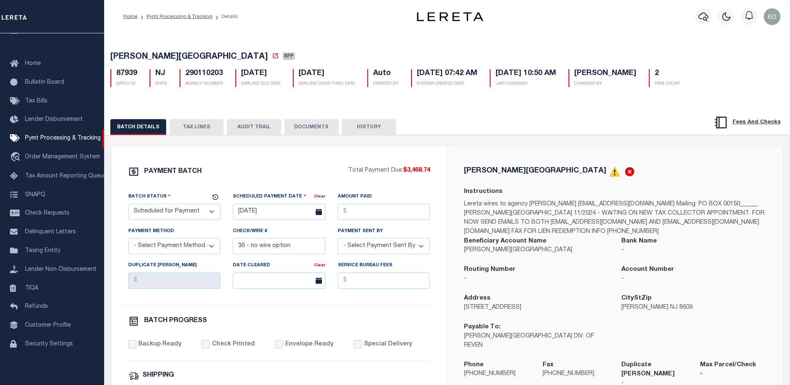
click at [307, 124] on button "DOCUMENTS" at bounding box center [311, 127] width 54 height 16
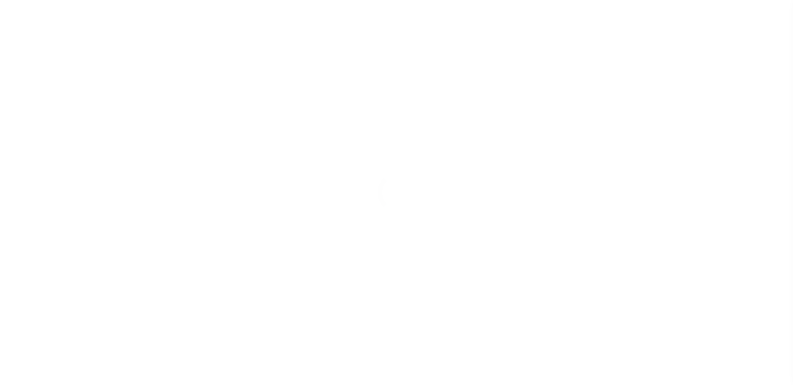
scroll to position [21, 0]
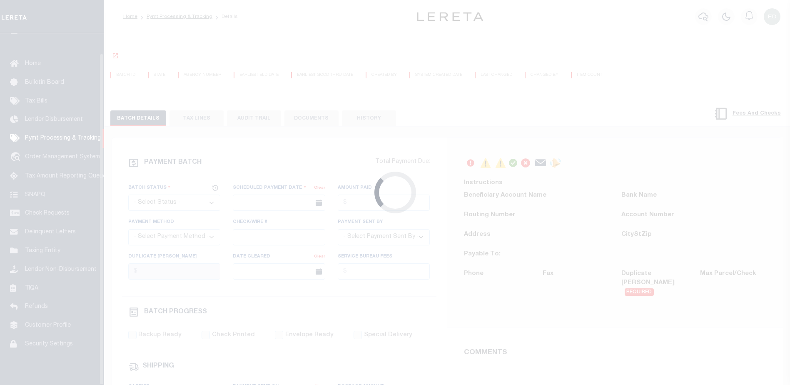
select select "SFP"
type input "[DATE]"
type input "36 - no wire option"
type input "[PERSON_NAME]"
radio input "true"
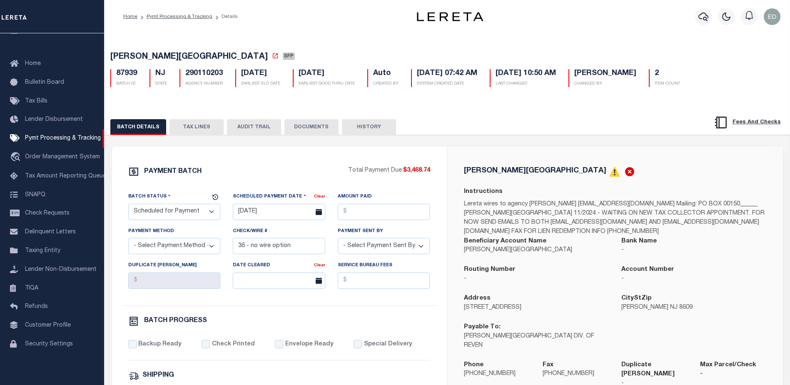
click at [314, 129] on button "DOCUMENTS" at bounding box center [311, 127] width 54 height 16
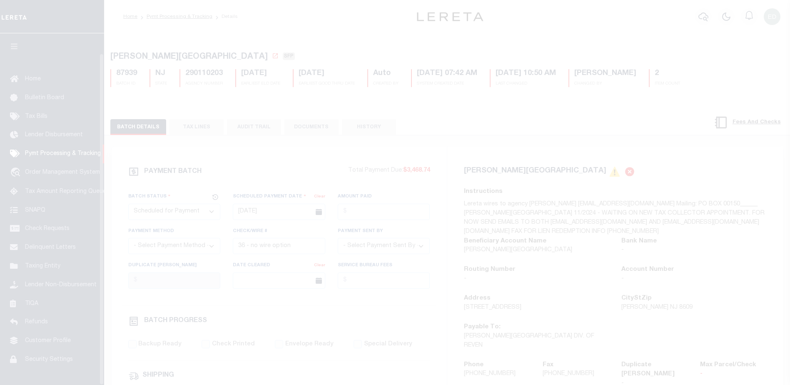
select select "SFP"
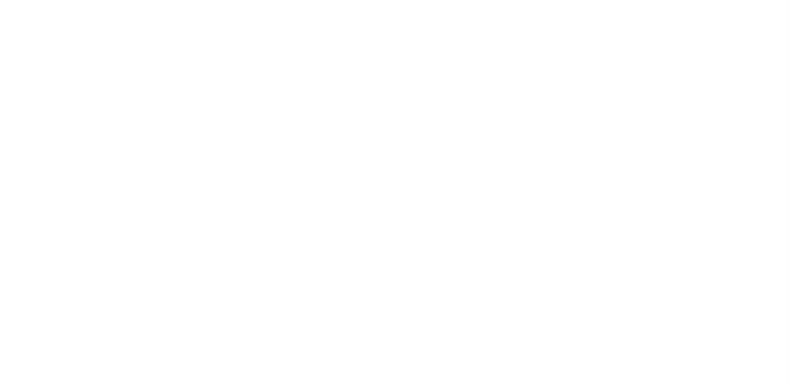
select select "SFP"
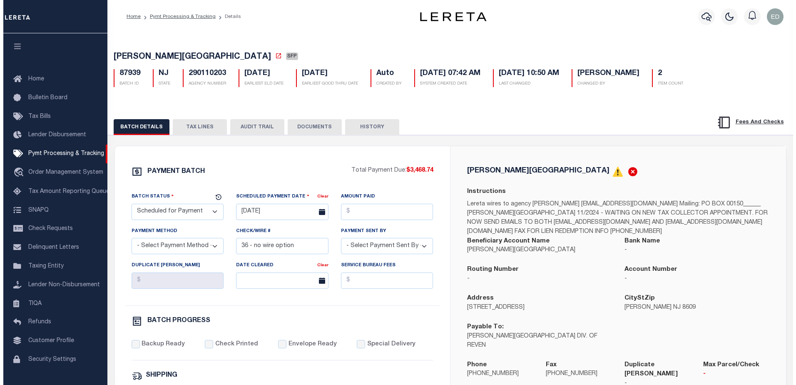
scroll to position [21, 0]
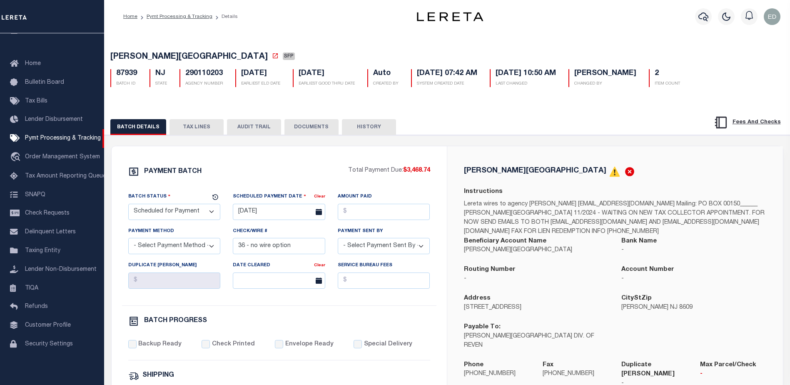
click at [311, 132] on button "DOCUMENTS" at bounding box center [311, 127] width 54 height 16
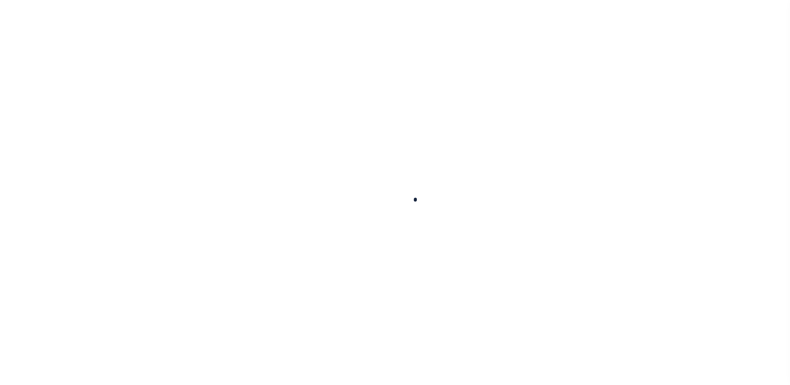
select select "SFP"
type input "[DATE]"
type input "36 - no wire option"
type input "[PERSON_NAME]"
radio input "true"
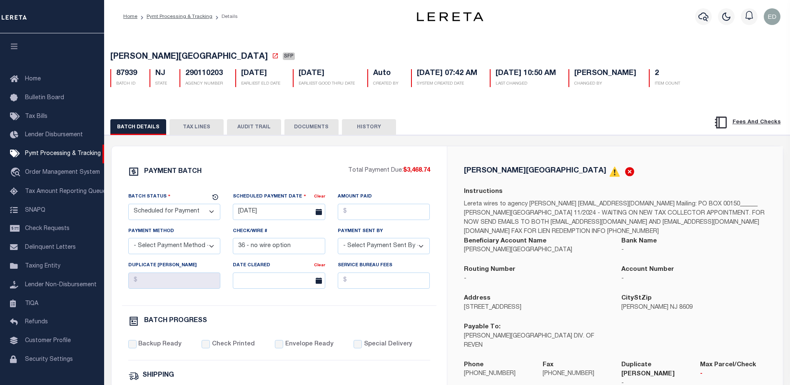
scroll to position [21, 0]
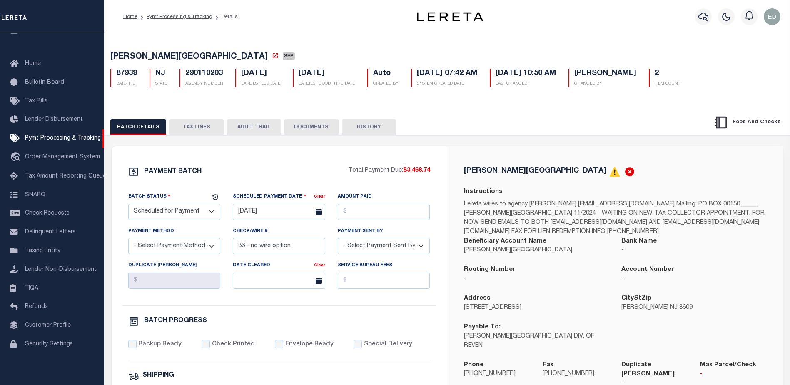
click at [318, 127] on button "DOCUMENTS" at bounding box center [311, 127] width 54 height 16
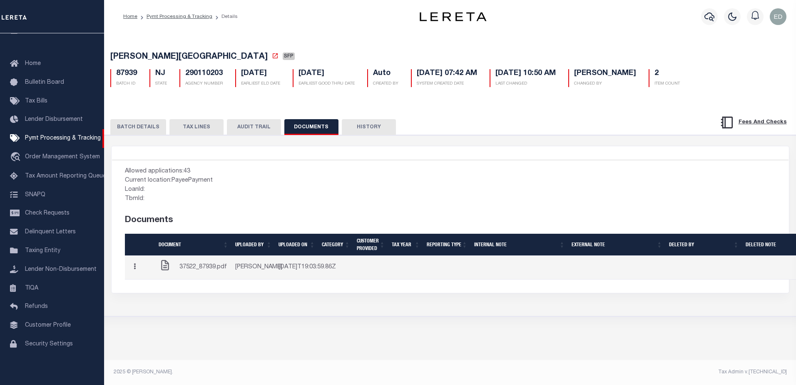
click at [228, 268] on div "37522_87939.pdf" at bounding box center [194, 267] width 70 height 17
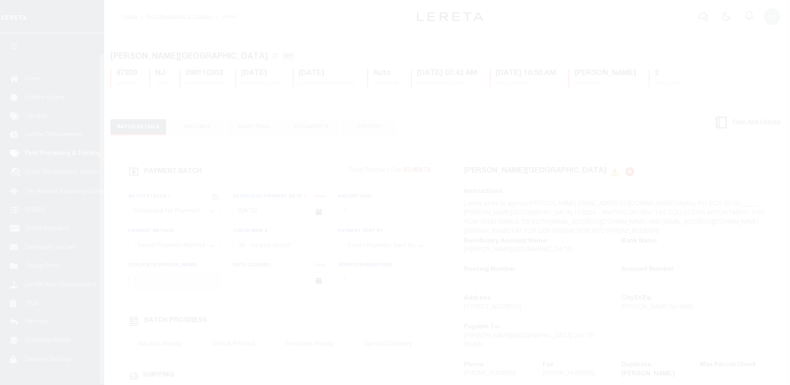
select select "SFP"
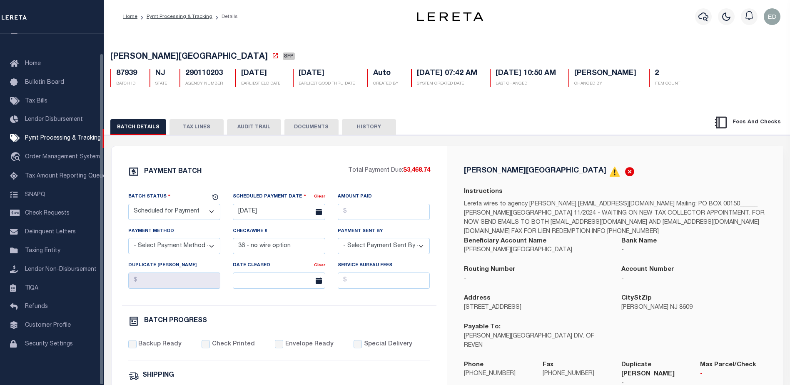
click at [312, 130] on button "DOCUMENTS" at bounding box center [311, 127] width 54 height 16
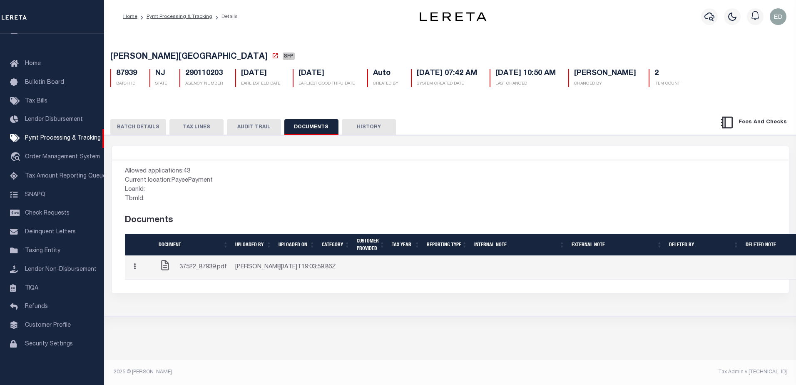
click at [189, 272] on span "37522_87939.pdf" at bounding box center [202, 267] width 47 height 9
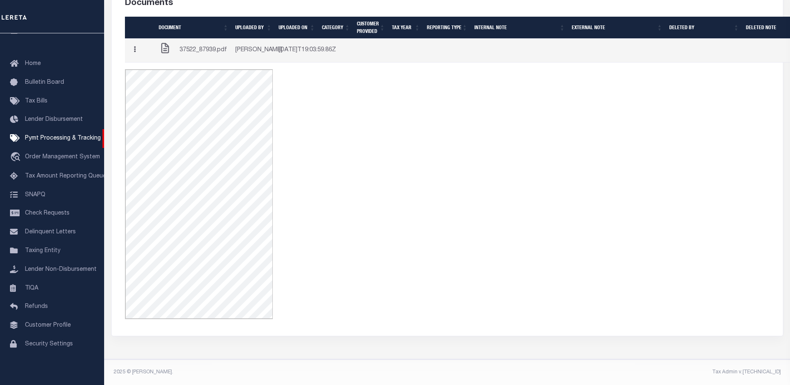
scroll to position [0, 0]
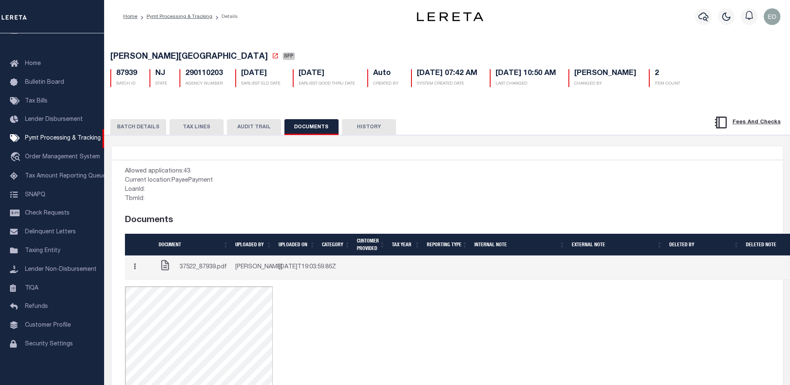
click at [134, 273] on button "button" at bounding box center [134, 267] width 13 height 16
click at [149, 289] on link "Edit Note" at bounding box center [152, 283] width 46 height 14
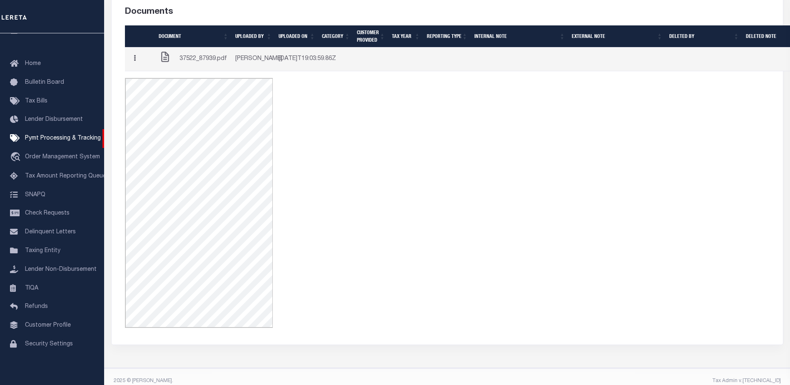
click at [136, 63] on button "button" at bounding box center [134, 59] width 13 height 16
click at [146, 80] on link "Edit Note" at bounding box center [152, 74] width 46 height 14
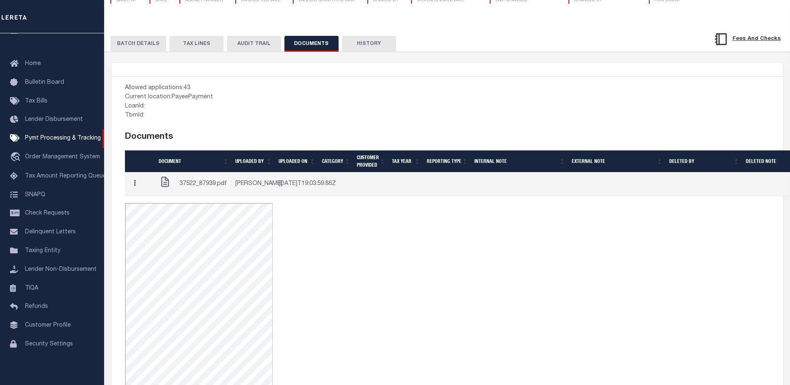
scroll to position [42, 0]
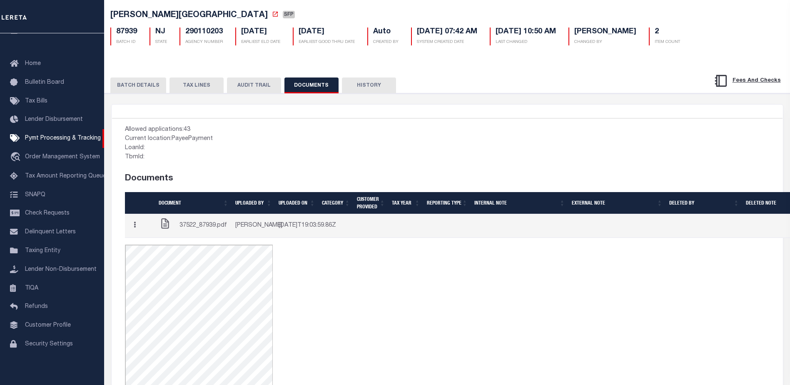
drag, startPoint x: 308, startPoint y: 85, endPoint x: 297, endPoint y: 82, distance: 11.3
click at [309, 85] on button "DOCUMENTS" at bounding box center [311, 85] width 54 height 16
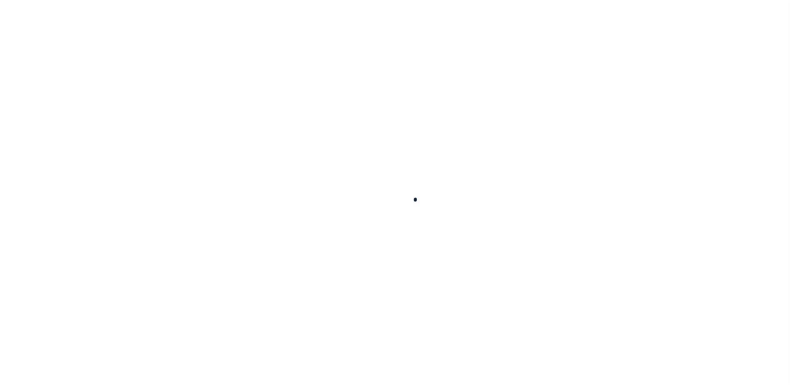
select select "SFP"
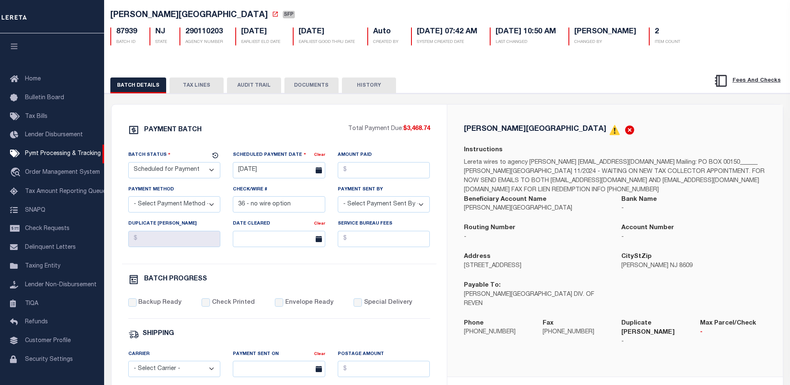
scroll to position [21, 0]
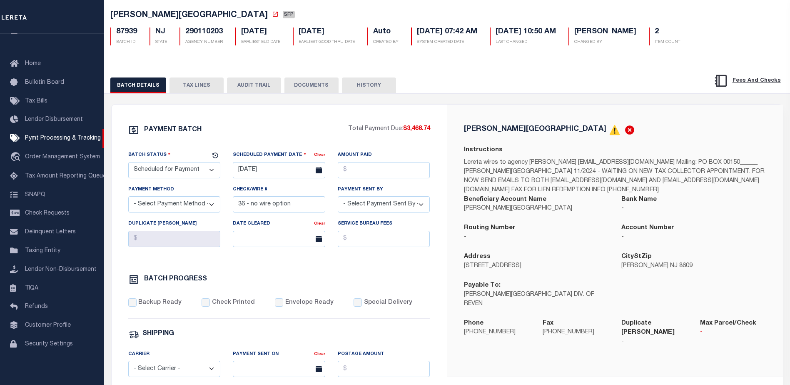
click at [301, 87] on button "DOCUMENTS" at bounding box center [311, 85] width 54 height 16
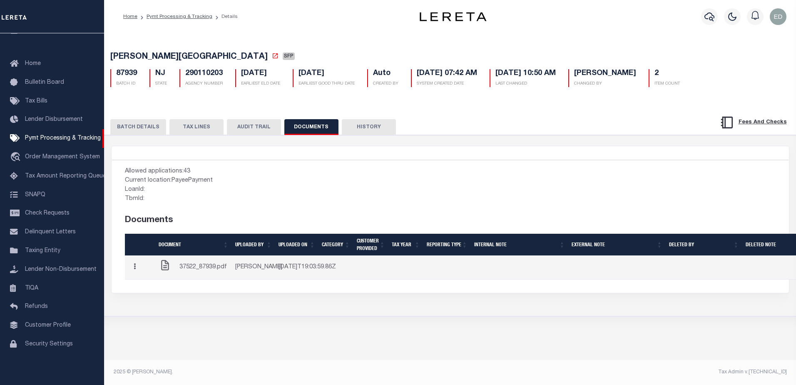
click at [660, 264] on td at bounding box center [616, 268] width 97 height 24
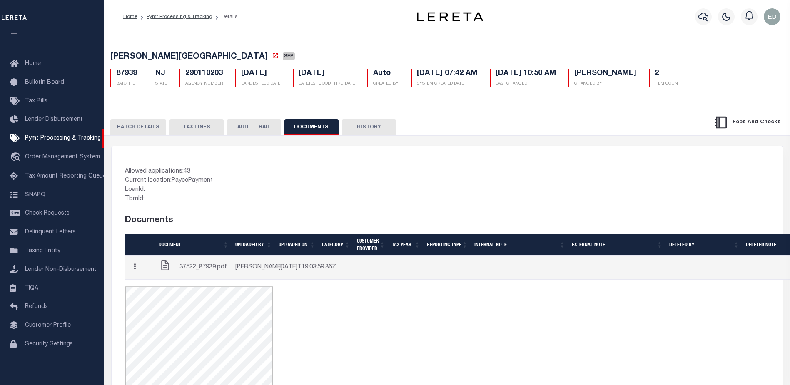
click at [337, 194] on div "Allowed applications: 43 Current location: PayeePayment LoanId: TbmId: Document…" at bounding box center [279, 353] width 335 height 386
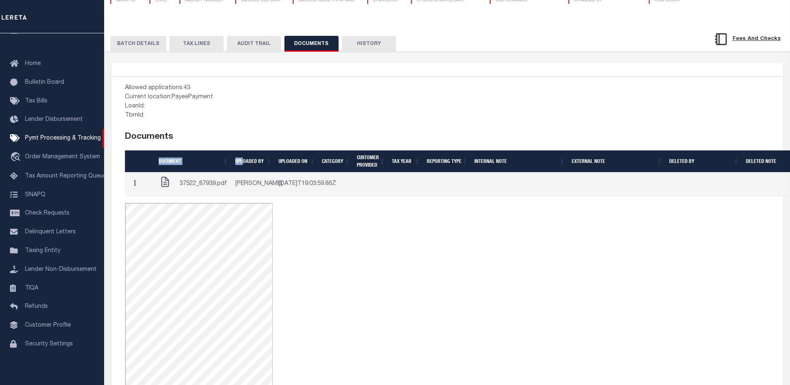
drag, startPoint x: 252, startPoint y: 174, endPoint x: 269, endPoint y: 124, distance: 52.0
click at [269, 124] on div "Allowed applications: 43 Current location: PayeePayment LoanId: TbmId: Document…" at bounding box center [199, 270] width 148 height 372
drag, startPoint x: 269, startPoint y: 124, endPoint x: 261, endPoint y: 107, distance: 19.2
click at [261, 107] on div "LoanId:" at bounding box center [199, 106] width 148 height 9
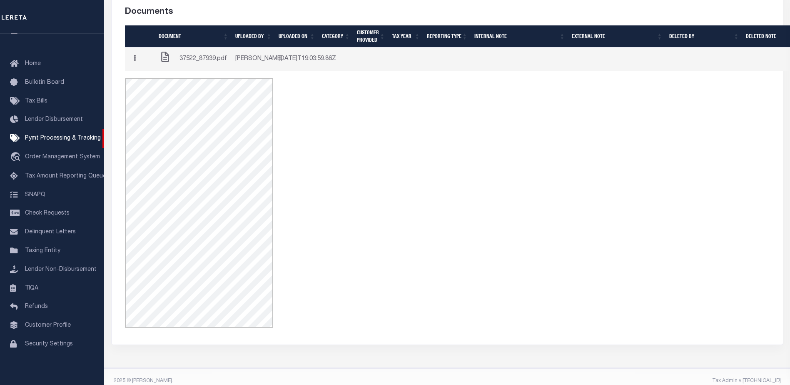
click at [317, 167] on div "Allowed applications: 43 Current location: PayeePayment LoanId: TbmId: Document…" at bounding box center [279, 145] width 335 height 386
click at [139, 67] on button "button" at bounding box center [134, 59] width 13 height 16
click at [143, 81] on link "Edit Note" at bounding box center [152, 74] width 46 height 14
click at [136, 67] on button "button" at bounding box center [134, 59] width 13 height 16
click at [157, 81] on link "Edit Note" at bounding box center [152, 74] width 46 height 14
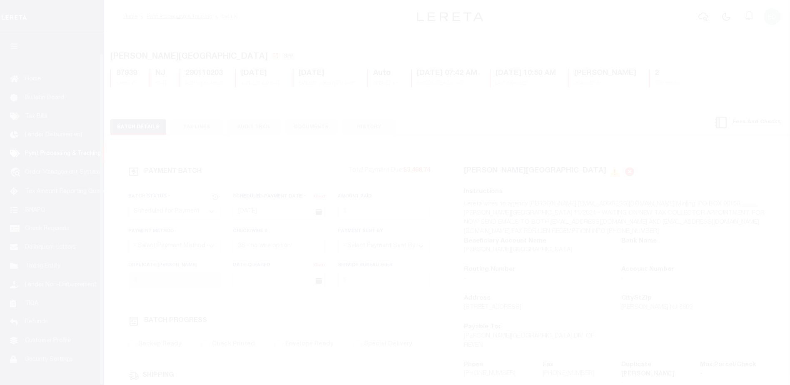
select select "SFP"
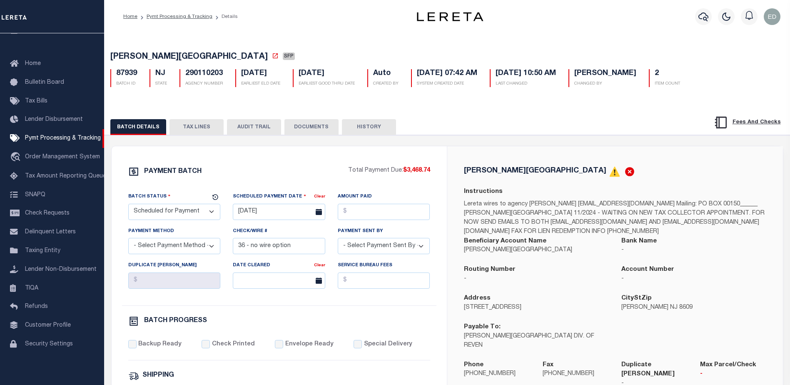
click at [299, 134] on button "DOCUMENTS" at bounding box center [311, 127] width 54 height 16
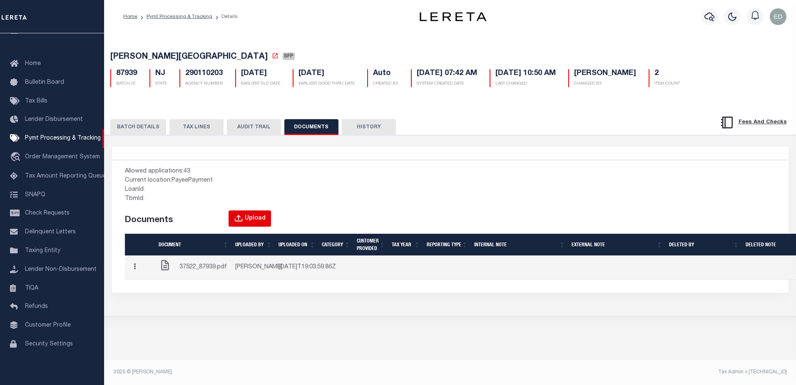
click at [249, 217] on div "Upload" at bounding box center [255, 218] width 21 height 9
click at [243, 222] on icon "button" at bounding box center [238, 218] width 9 height 9
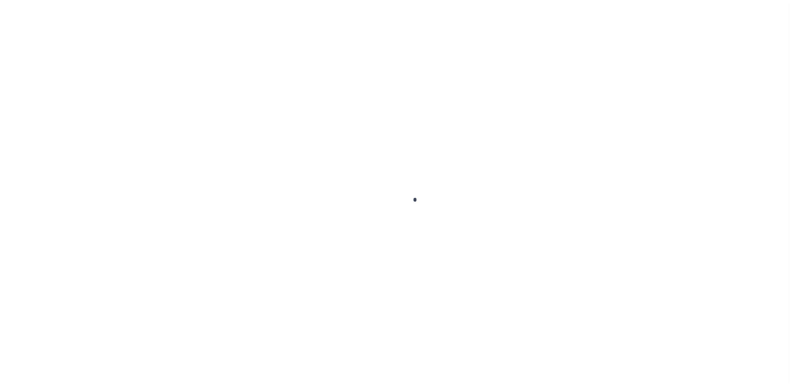
scroll to position [21, 0]
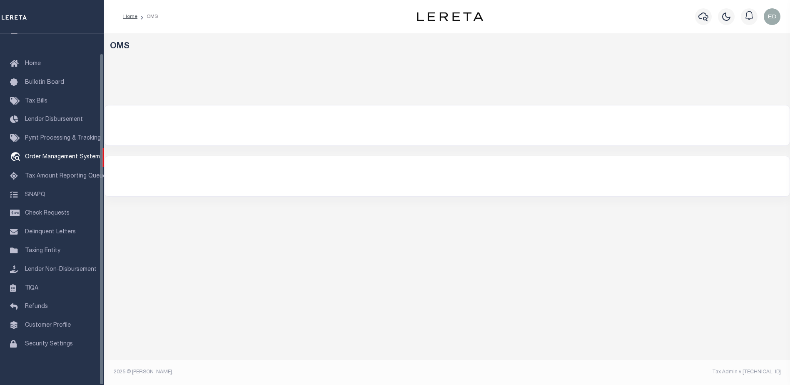
select select "200"
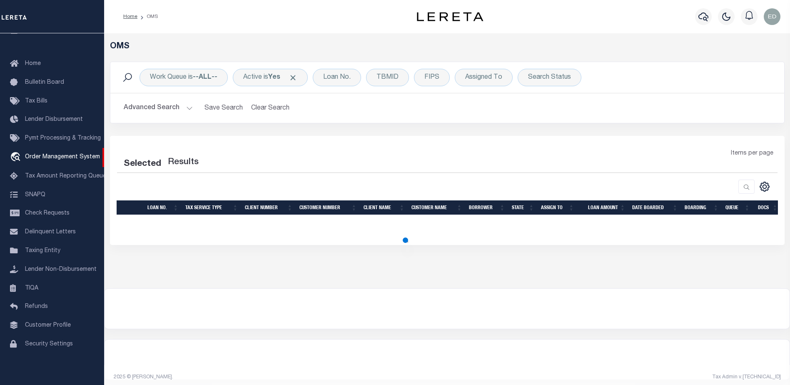
select select "200"
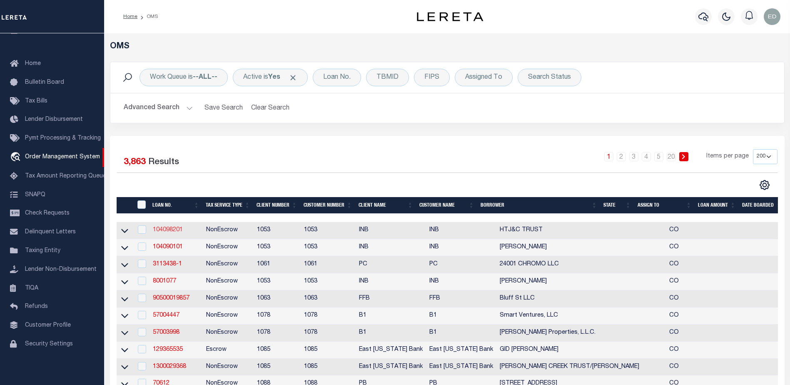
click at [172, 231] on link "104098201" at bounding box center [168, 230] width 30 height 6
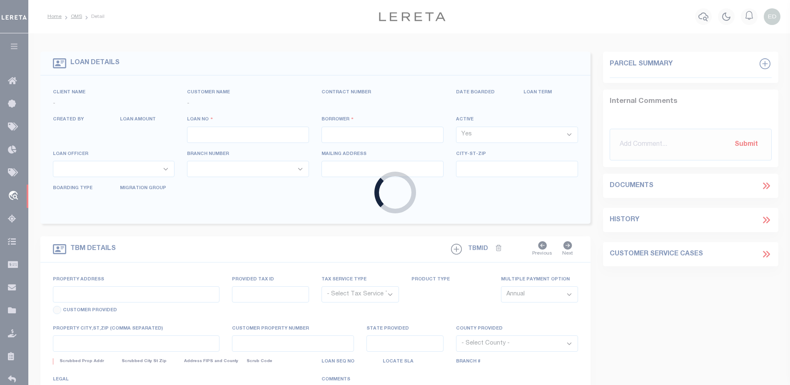
type input "104098201"
type input "HTJ&C TRUST"
select select
select select "NonEscrow"
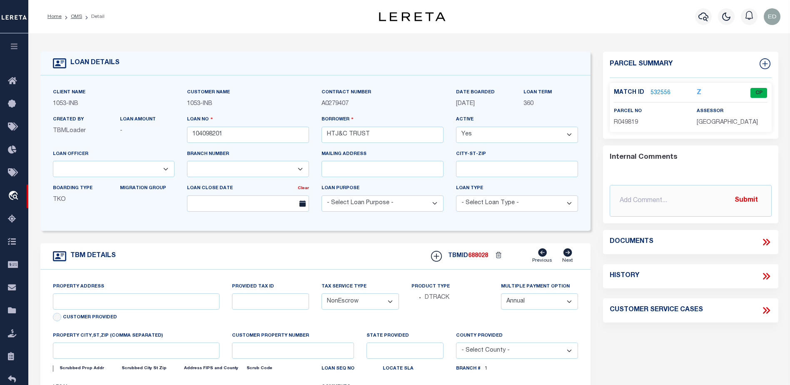
select select "91"
click at [764, 244] on icon at bounding box center [766, 242] width 11 height 11
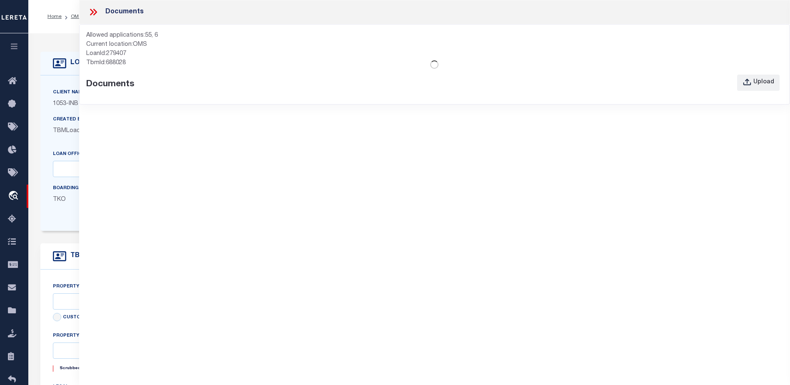
select select "254"
type input "712 [PERSON_NAME] PEAK"
type input "210720102002"
type input "[PERSON_NAME] CO"
type input "CO"
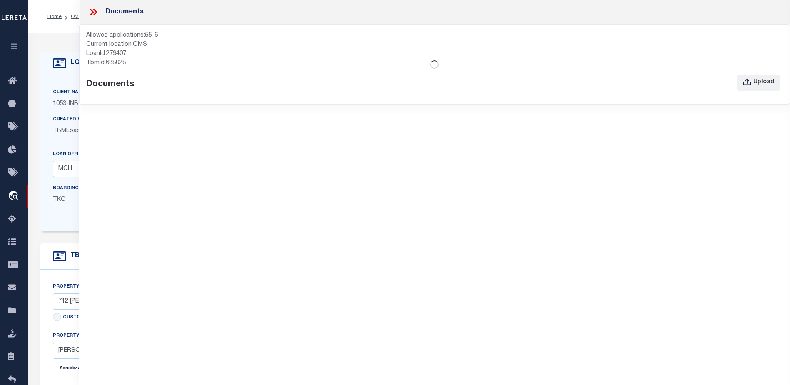
select select
type textarea "R.049819"
type textarea "CTY collects all tax [PHONE_NUMBER] due [DATE] SECOND HALF DUE [DATE]"
select select "2"
click at [763, 82] on div "Upload" at bounding box center [763, 82] width 21 height 9
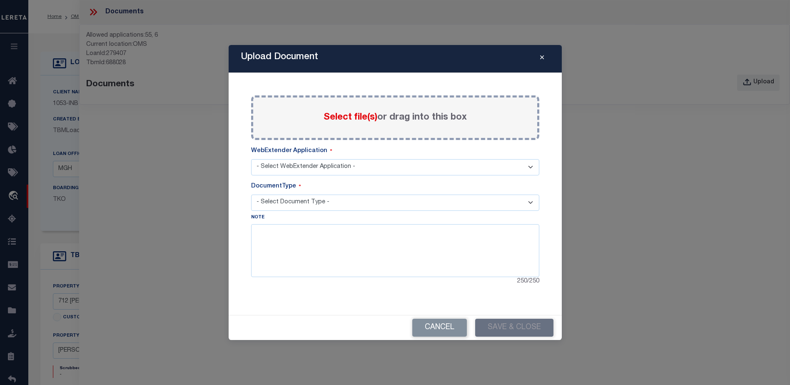
click at [315, 131] on div "Select file(s) or drag into this box" at bounding box center [395, 117] width 288 height 45
click at [342, 151] on div "WebExtender Application" at bounding box center [395, 153] width 288 height 12
click at [424, 283] on div "250 / 250" at bounding box center [395, 281] width 288 height 9
click at [370, 305] on div "Paste copied image or file into this box Select file(s) or drag into this box W…" at bounding box center [395, 194] width 313 height 222
click at [437, 328] on button "Cancel" at bounding box center [439, 328] width 55 height 18
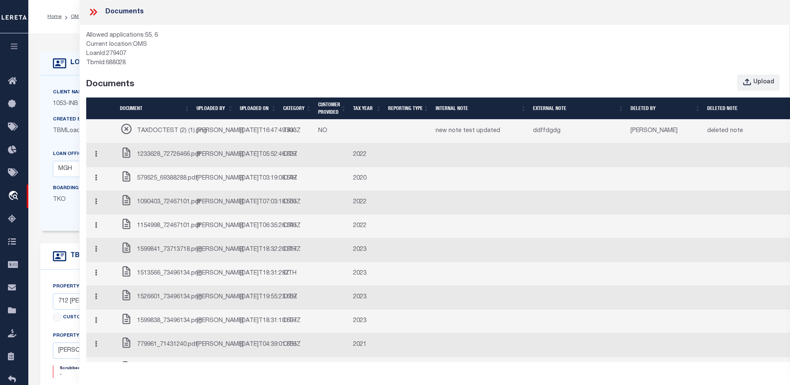
click at [98, 163] on button "button" at bounding box center [96, 155] width 13 height 16
click at [110, 177] on link "Edit Note" at bounding box center [113, 171] width 46 height 14
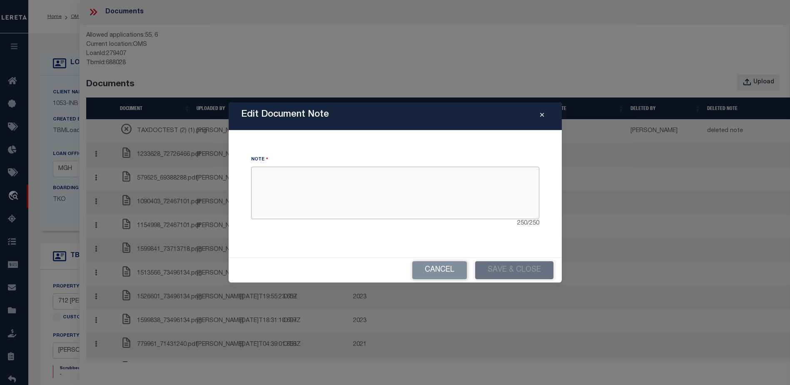
click at [291, 187] on textarea at bounding box center [395, 193] width 288 height 52
click at [292, 147] on div "Note 250 / 250" at bounding box center [395, 193] width 313 height 107
click at [307, 224] on div "250 / 250" at bounding box center [395, 223] width 288 height 9
click at [425, 270] on button "Cancel" at bounding box center [439, 270] width 55 height 18
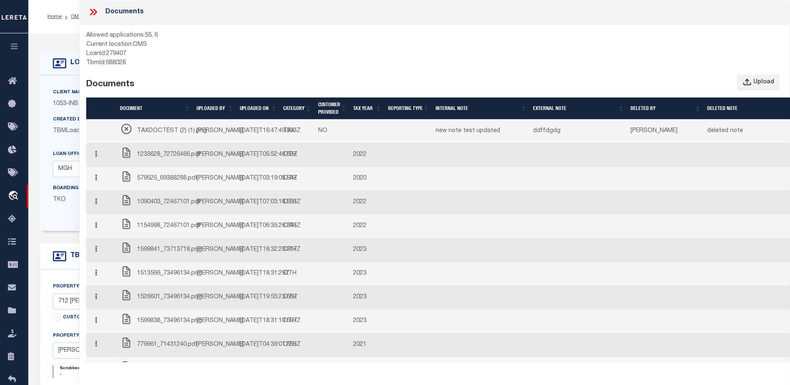
click at [147, 124] on span "TAXDOCTEST (2) (1).png" at bounding box center [178, 117] width 70 height 13
drag, startPoint x: 147, startPoint y: 134, endPoint x: 220, endPoint y: 134, distance: 73.3
click at [220, 134] on td "[PERSON_NAME]" at bounding box center [214, 132] width 43 height 24
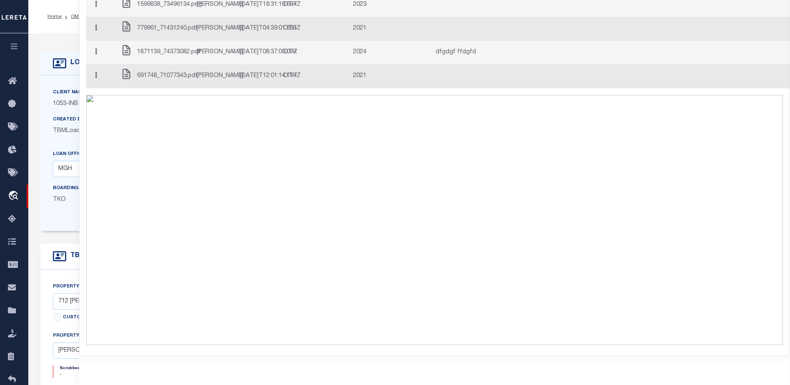
click at [268, 79] on td "[DATE]T12:01:14.117Z" at bounding box center [251, 67] width 45 height 26
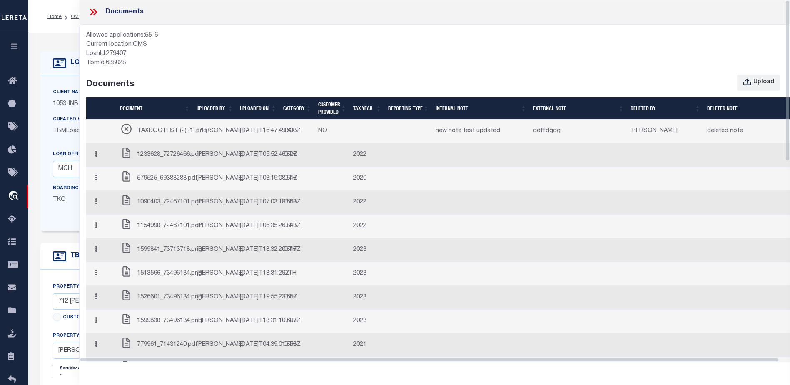
click at [259, 140] on td "[DATE]T16:47:49.533Z" at bounding box center [258, 132] width 43 height 24
click at [91, 11] on icon at bounding box center [93, 12] width 11 height 11
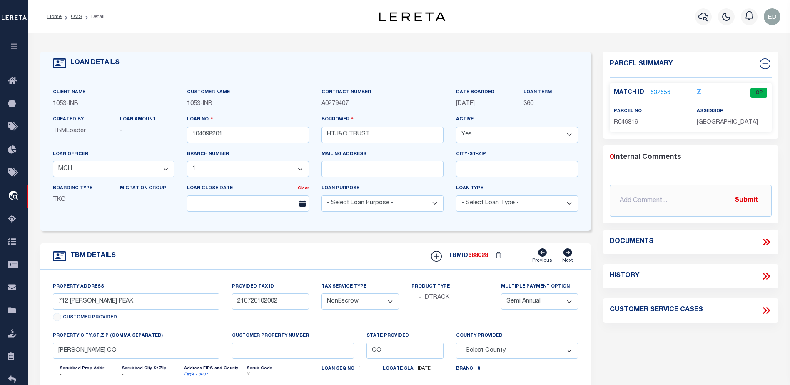
click at [614, 340] on div "Parcel Summary Match ID 532556 Z parcel no R049819 assessor 0" at bounding box center [691, 279] width 188 height 455
